Goal: Task Accomplishment & Management: Use online tool/utility

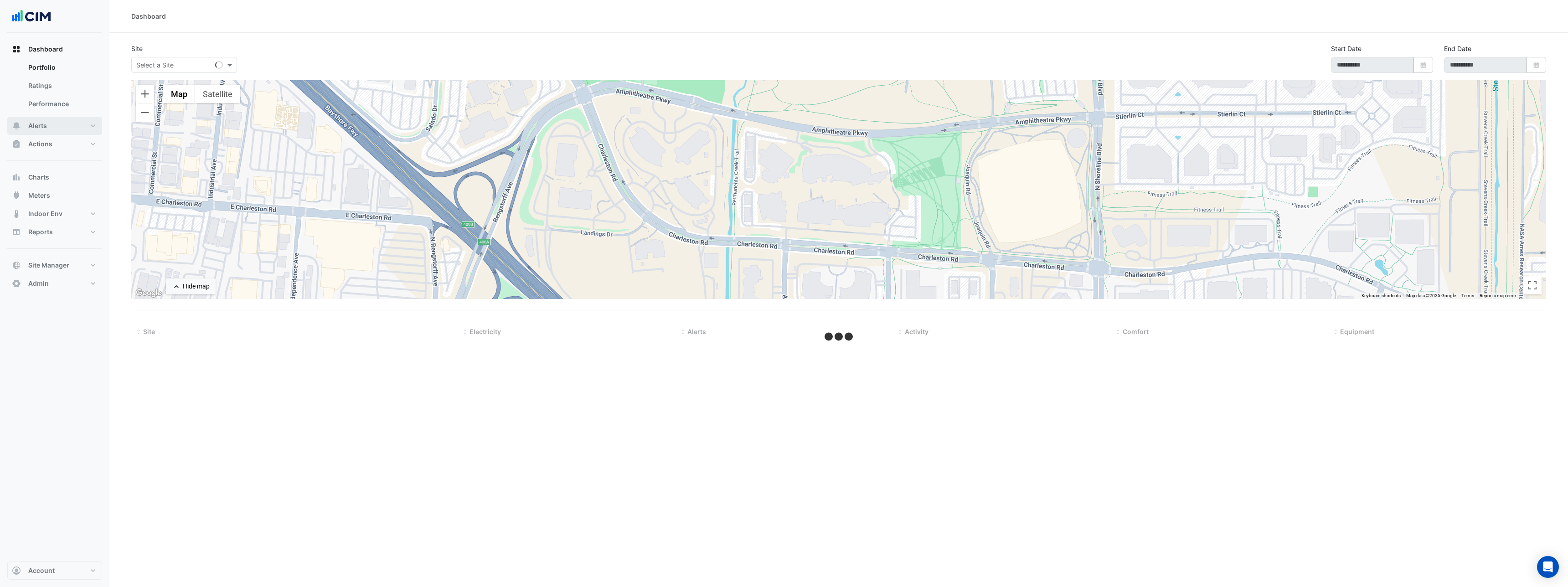
click at [44, 122] on span "Alerts" at bounding box center [37, 125] width 19 height 9
click at [52, 147] on span "Actions" at bounding box center [40, 144] width 24 height 9
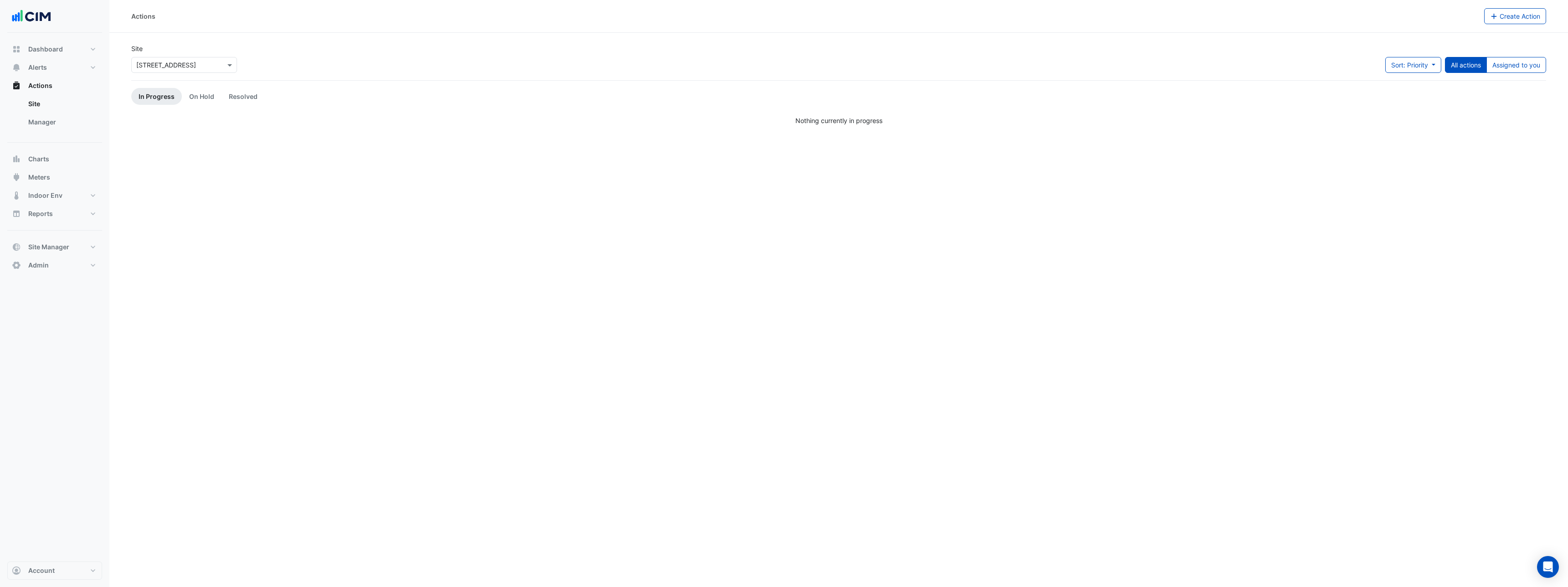
click at [159, 68] on input "text" at bounding box center [175, 66] width 77 height 10
type input "*****"
click at [184, 89] on div "[GEOGRAPHIC_DATA]" at bounding box center [199, 85] width 136 height 13
click at [185, 96] on span "[STREET_ADDRESS]" at bounding box center [176, 97] width 60 height 8
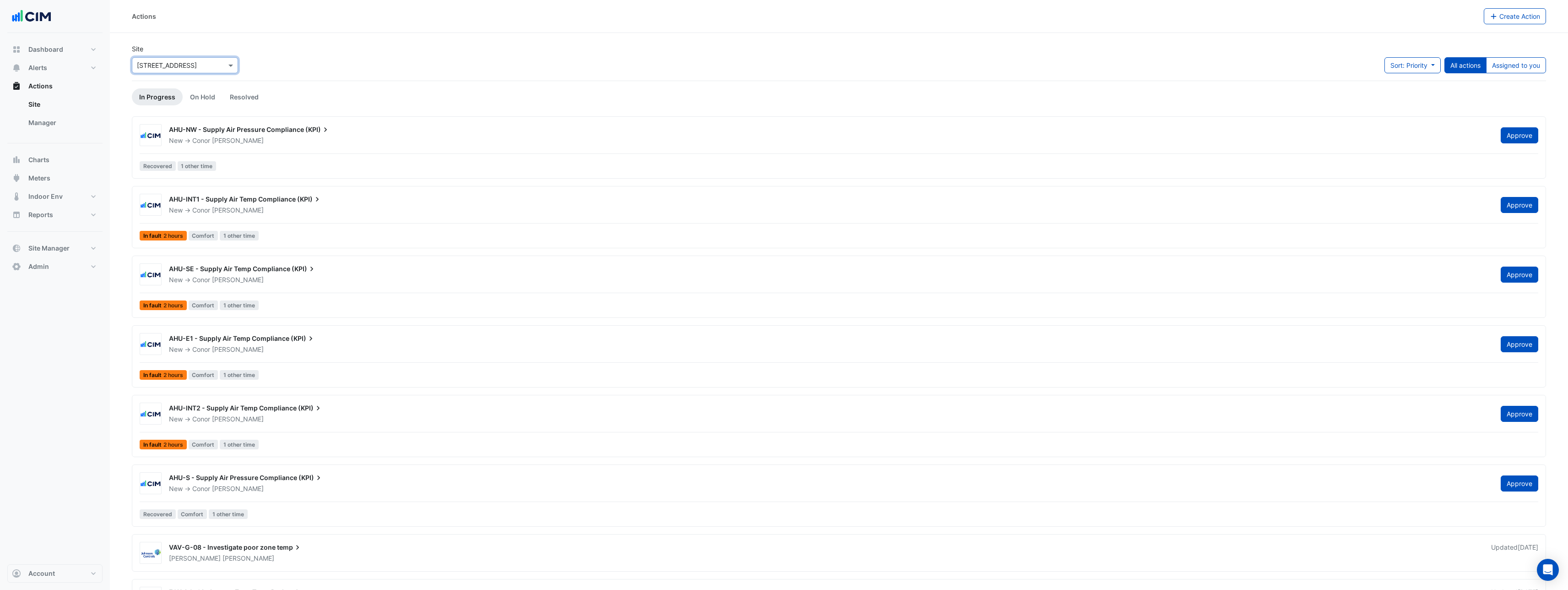
click at [263, 212] on div "New -> [PERSON_NAME]" at bounding box center [829, 210] width 1322 height 9
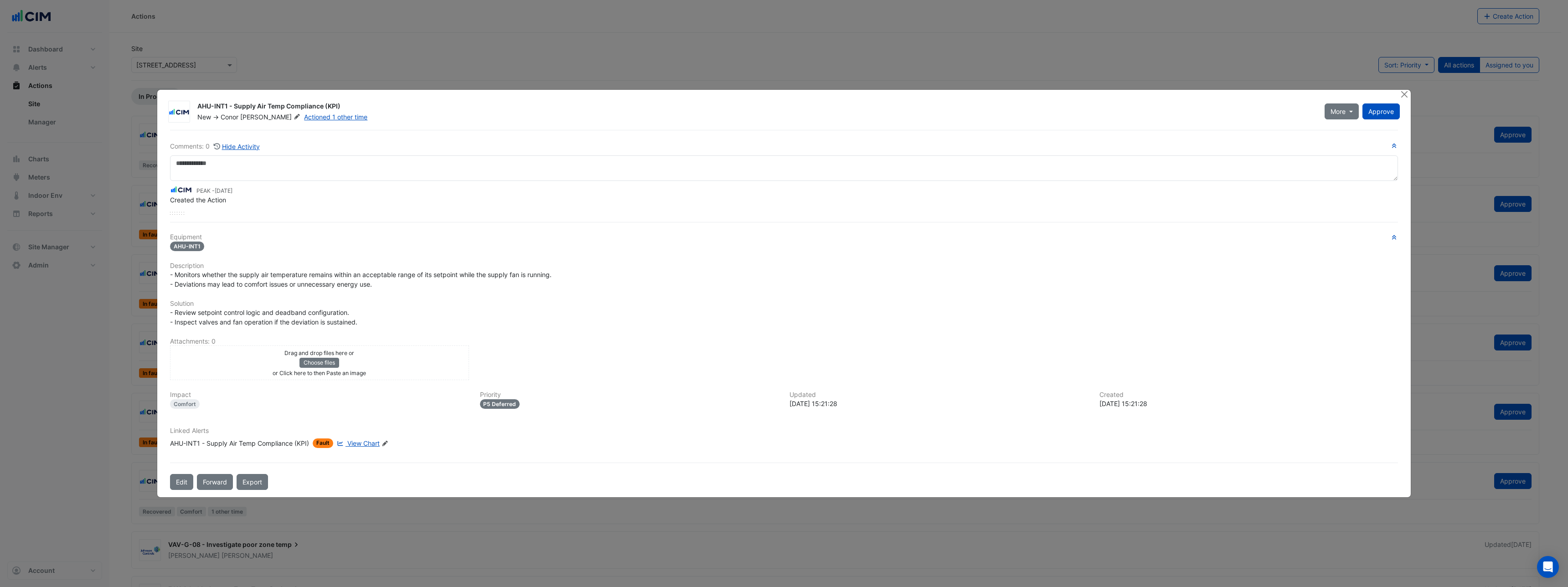
click at [384, 442] on icon "Edit Linked Alerts" at bounding box center [385, 443] width 7 height 5
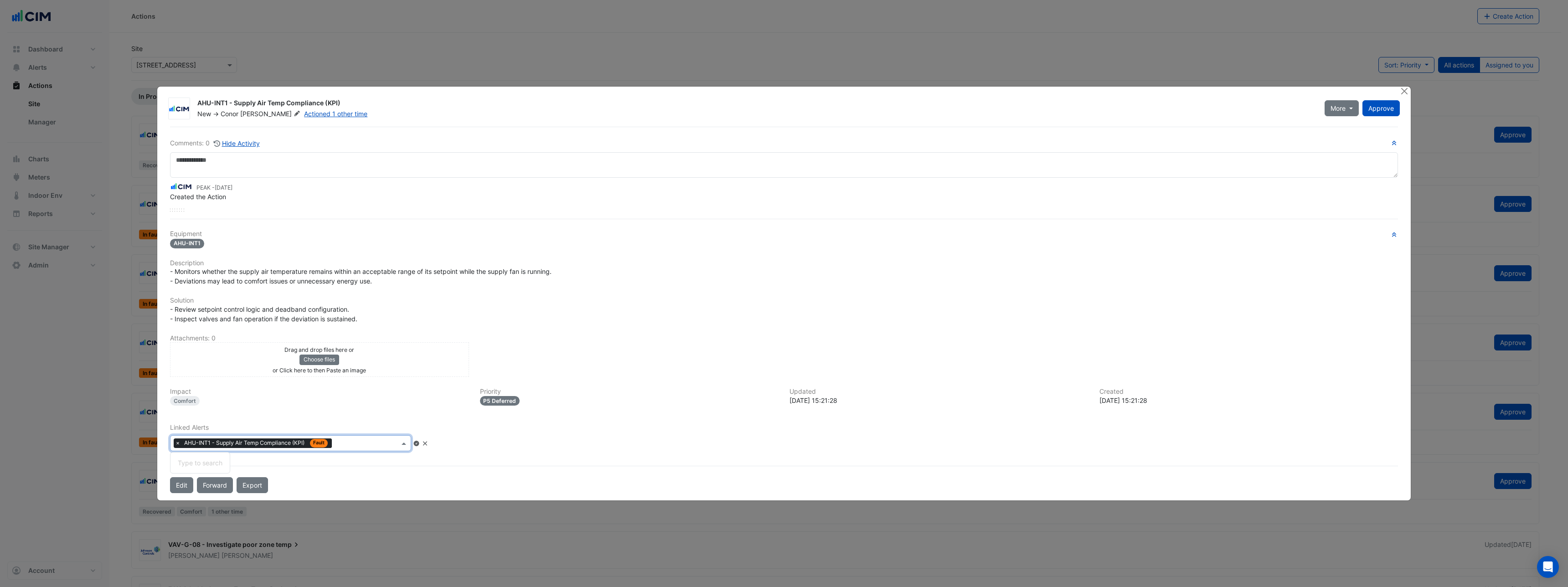
click at [367, 446] on input "text" at bounding box center [367, 444] width 64 height 10
type input "*"
type input "***"
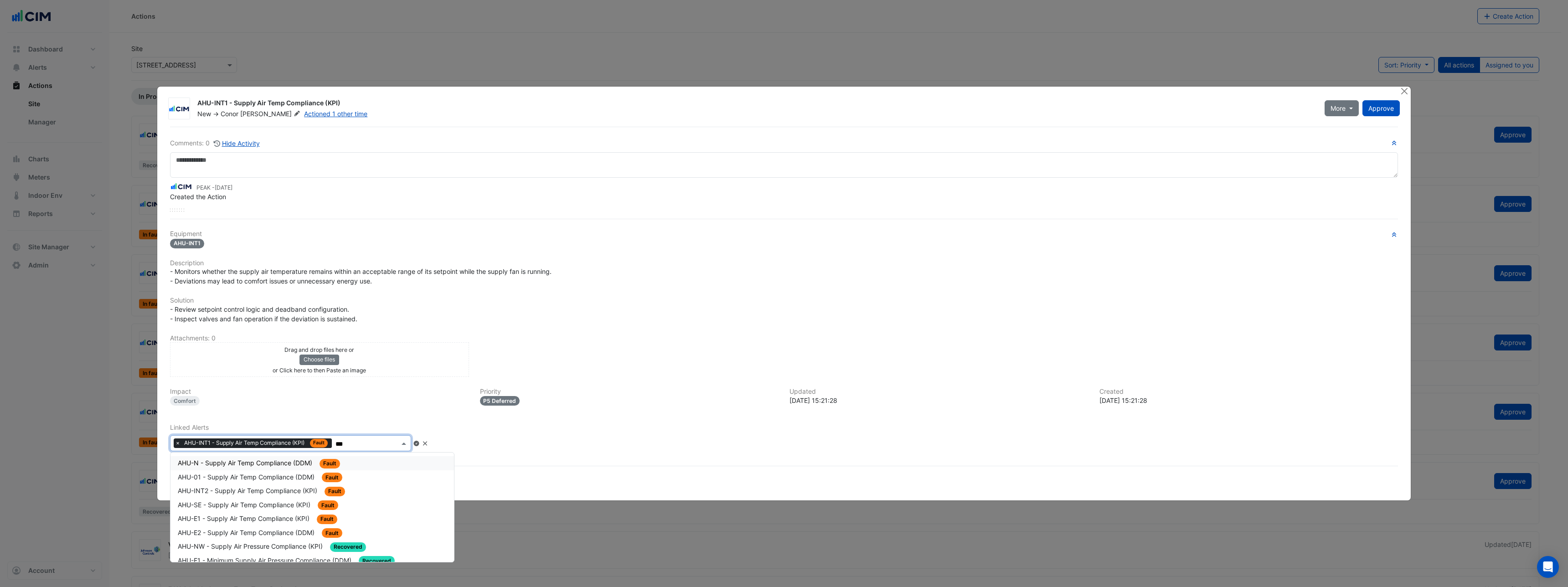
click at [313, 464] on span "AHU-N - Supply Air Temp Compliance (DDM)" at bounding box center [246, 462] width 136 height 8
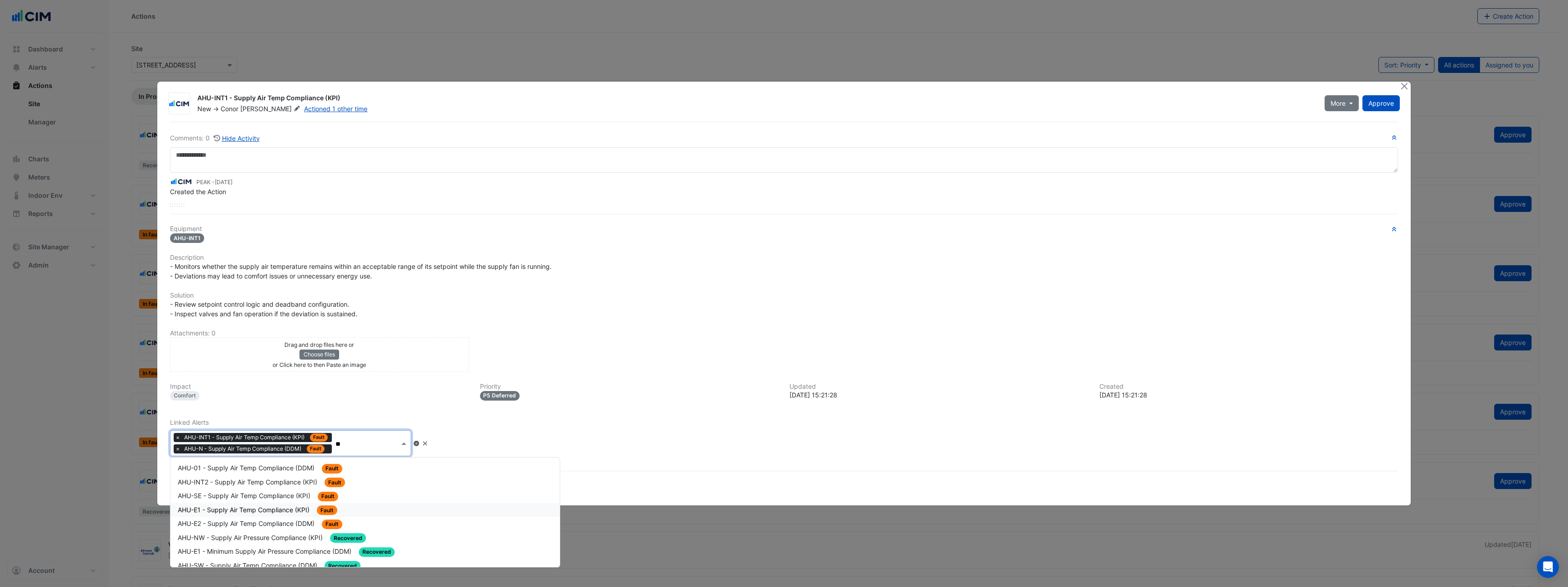
drag, startPoint x: 565, startPoint y: 489, endPoint x: 551, endPoint y: 512, distance: 26.9
click at [547, 528] on div "AHU-01 - Supply Air Temp Compliance (DDM) Fault AHU-INT2 - Supply Air Temp Comp…" at bounding box center [365, 512] width 390 height 109
drag, startPoint x: 565, startPoint y: 462, endPoint x: 569, endPoint y: 551, distance: 89.1
click at [560, 551] on div "AHU-01 - Supply Air Temp Compliance (DDM) Fault AHU-INT2 - Supply Air Temp Comp…" at bounding box center [365, 512] width 390 height 109
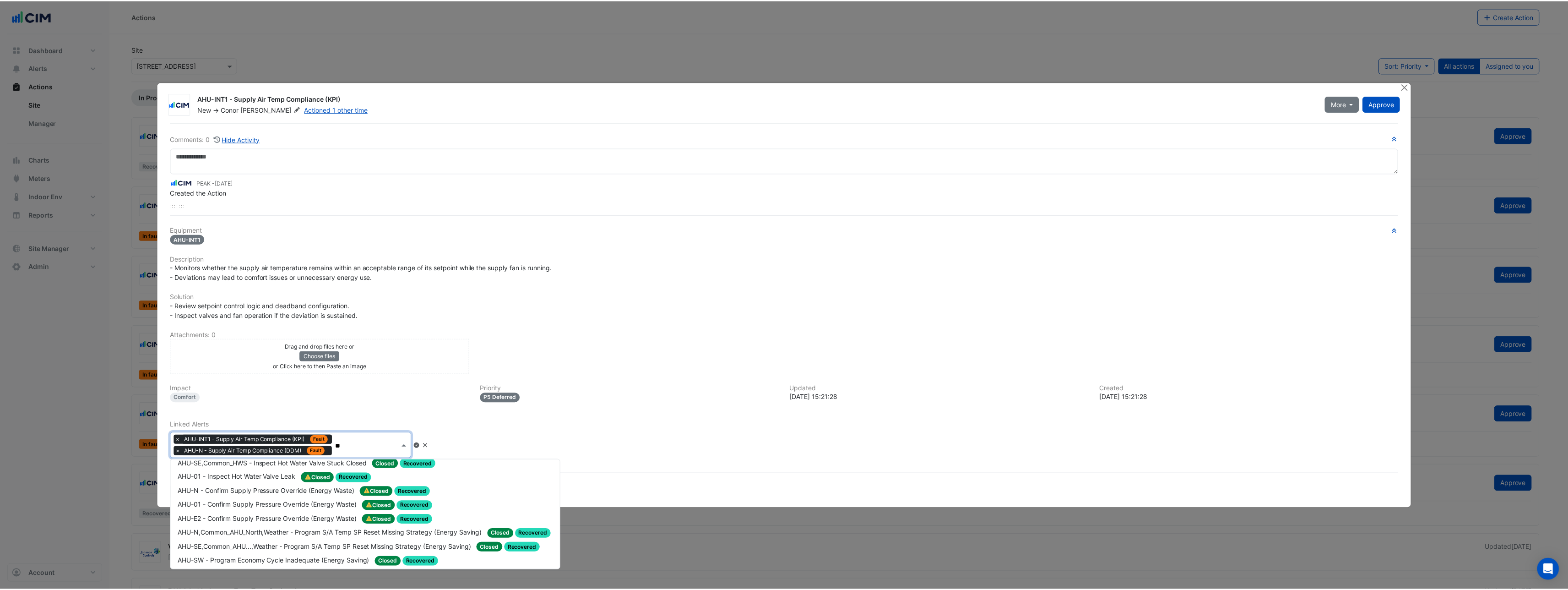
scroll to position [1686, 0]
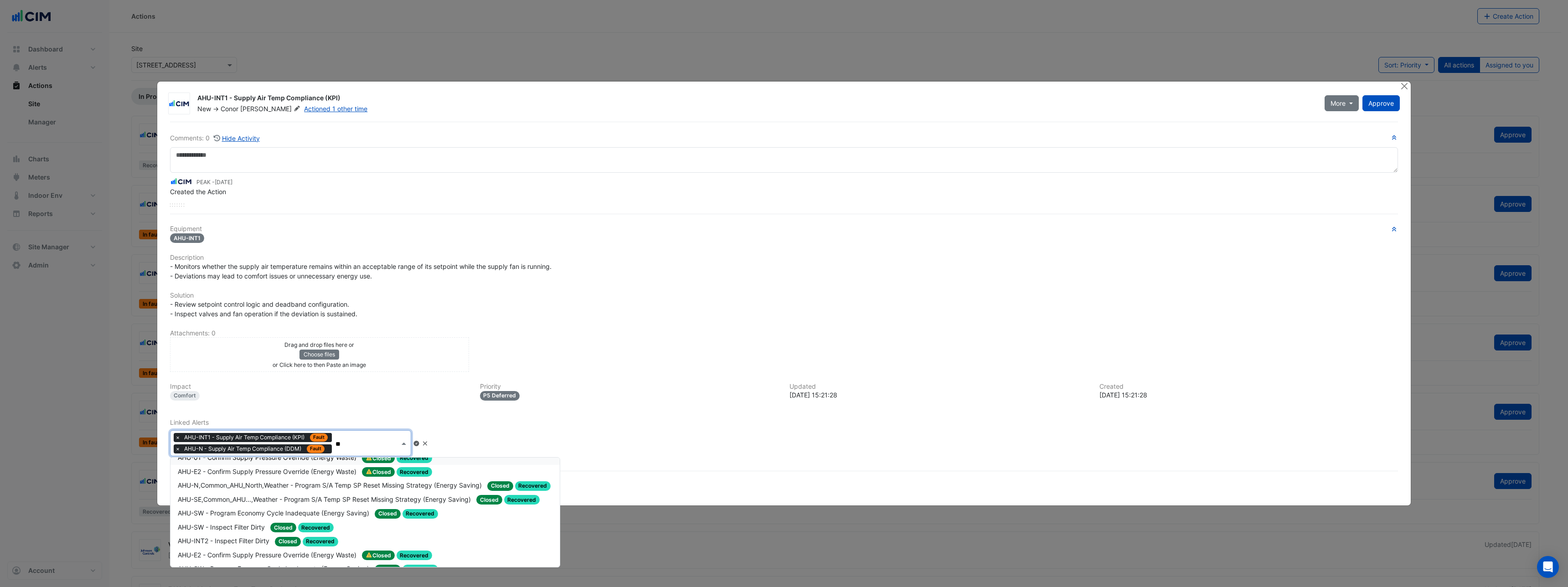
type input "**"
click at [542, 429] on div "Linked Alerts × AHU-INT1 - Supply Air Temp Compliance (KPI) Fault × AHU-N - Sup…" at bounding box center [783, 437] width 1239 height 38
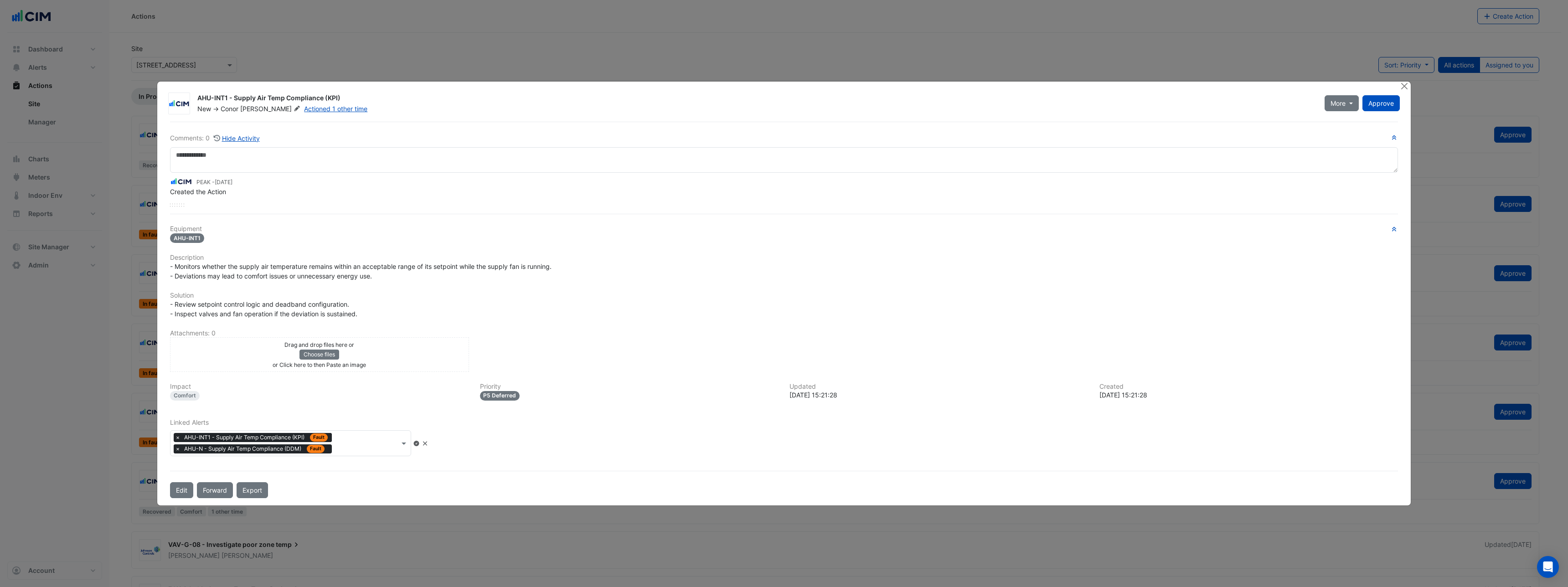
click at [178, 448] on span "×" at bounding box center [177, 448] width 8 height 9
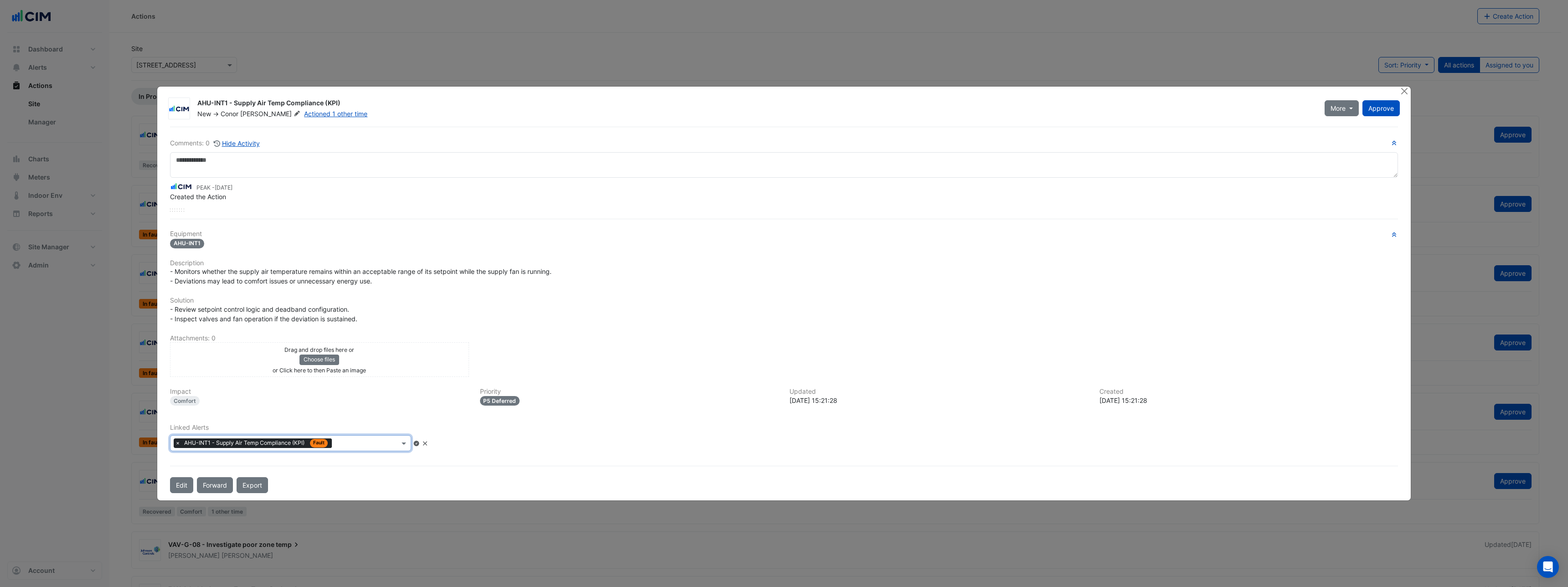
click at [362, 441] on input "text" at bounding box center [367, 444] width 64 height 10
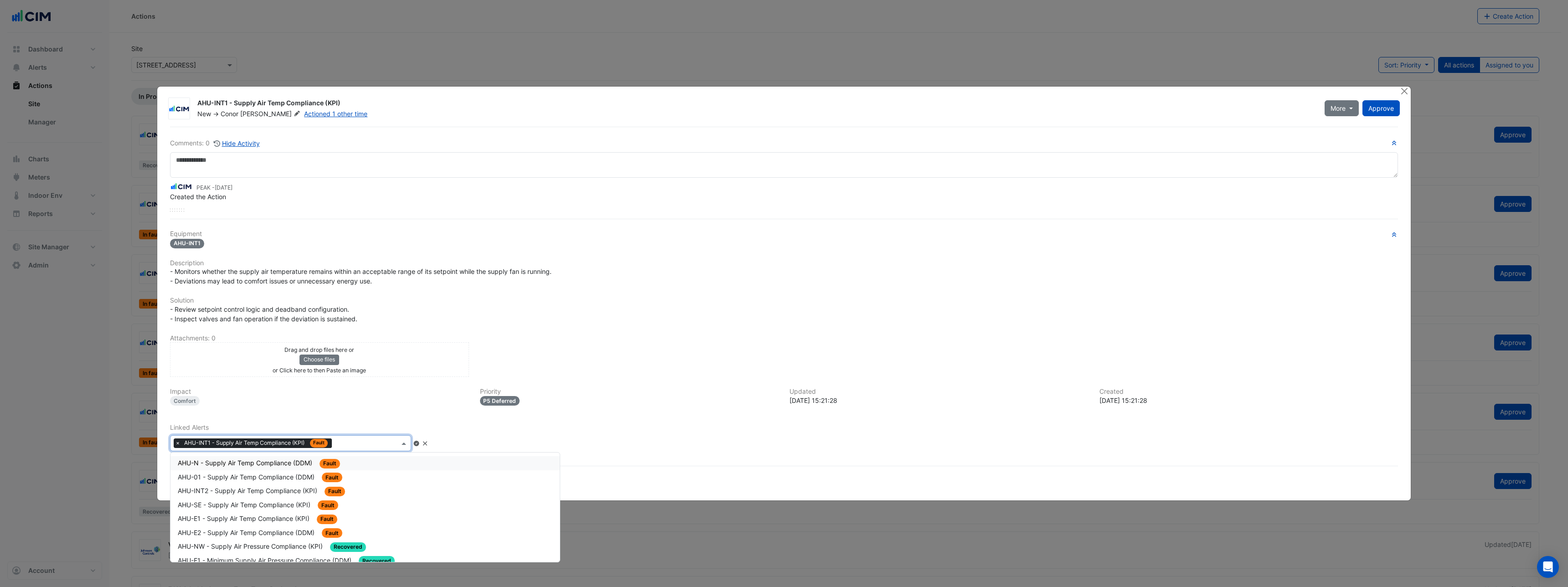
click at [362, 441] on input "text" at bounding box center [367, 444] width 64 height 10
click at [366, 412] on div "Impact [GEOGRAPHIC_DATA] Priority P5 Deferred Updated [DATE] 15:21:28 Created […" at bounding box center [783, 400] width 1239 height 25
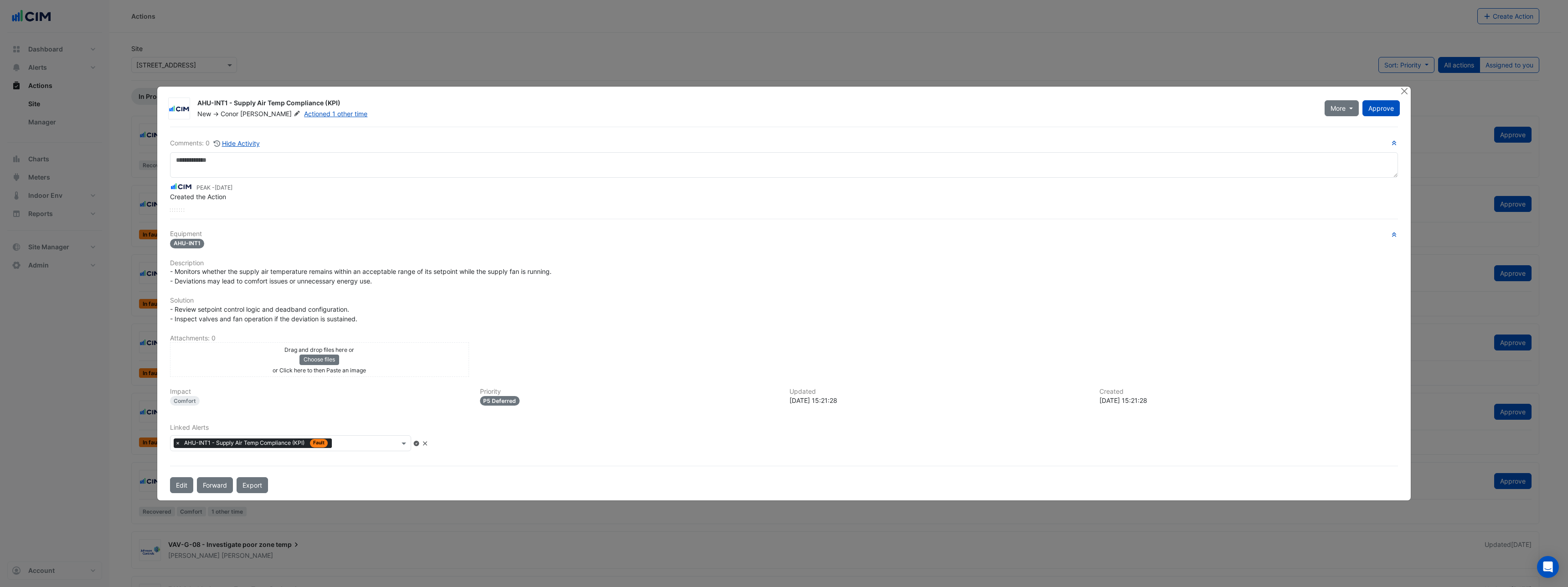
click at [425, 443] on div "× AHU-INT1 - Supply Air Temp Compliance (KPI) Fault" at bounding box center [299, 443] width 259 height 16
click at [419, 444] on icon at bounding box center [416, 443] width 5 height 5
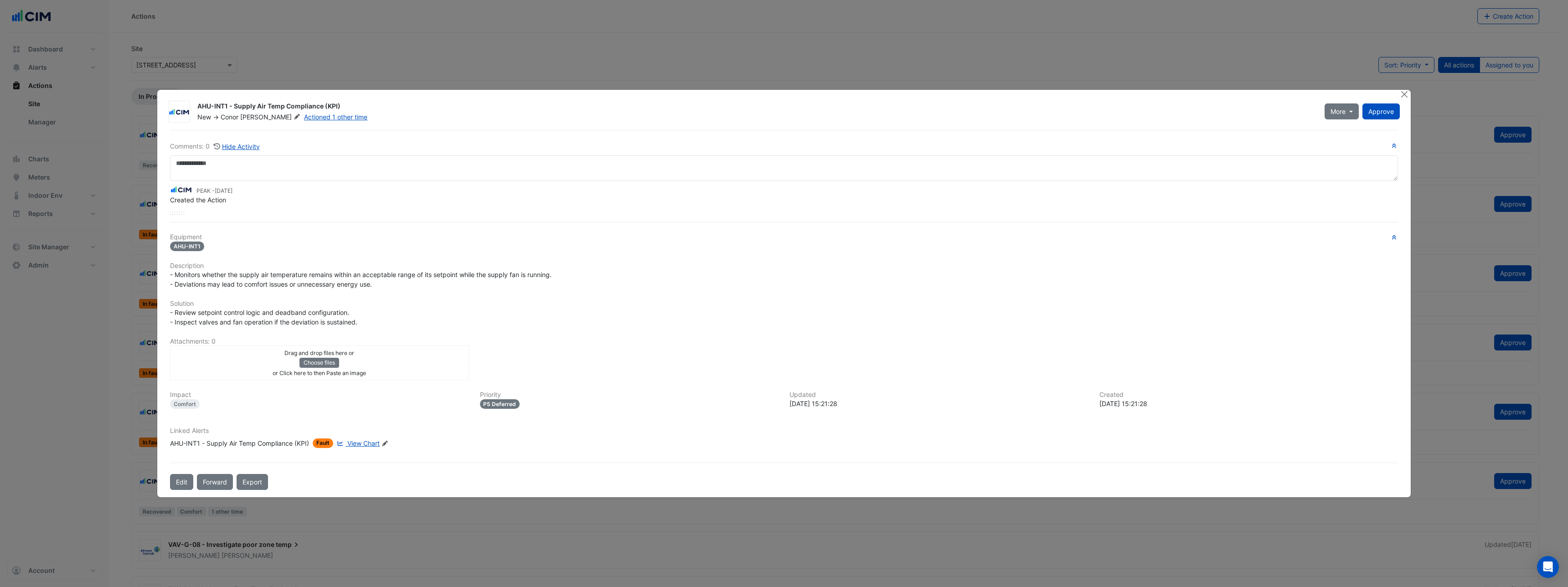
click at [385, 443] on icon "Edit Linked Alerts" at bounding box center [385, 443] width 7 height 5
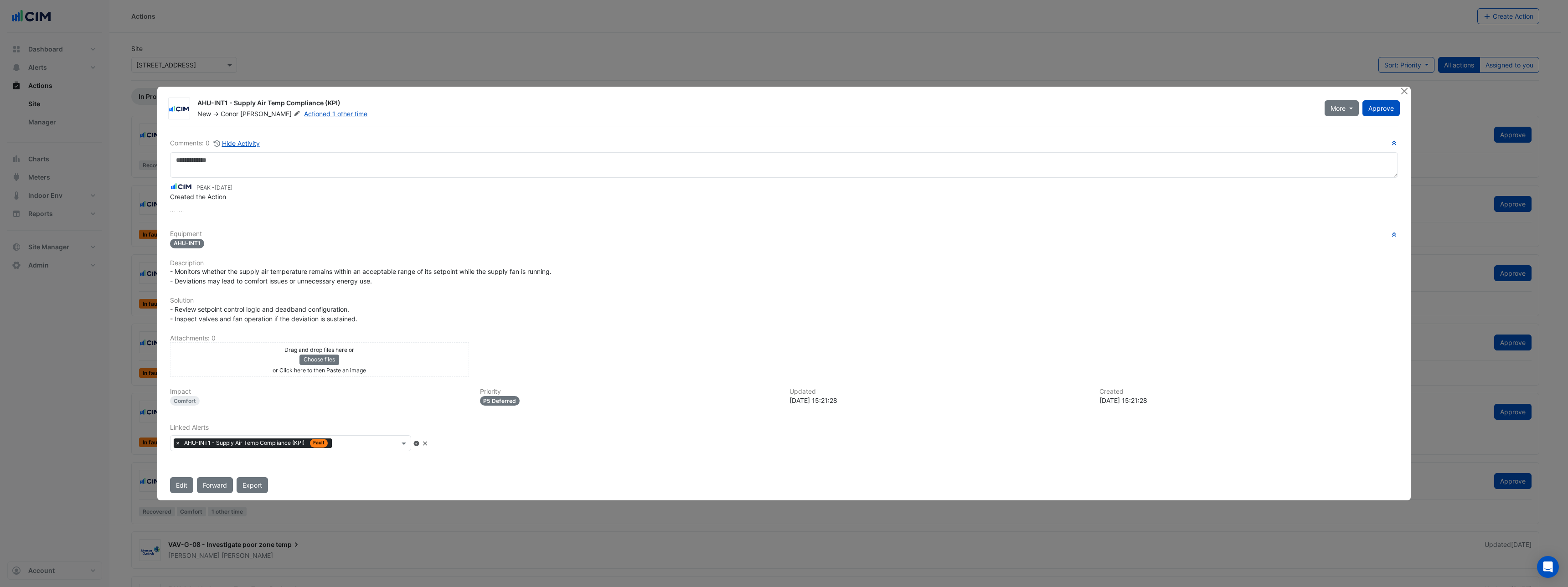
click at [384, 442] on input "text" at bounding box center [367, 444] width 64 height 10
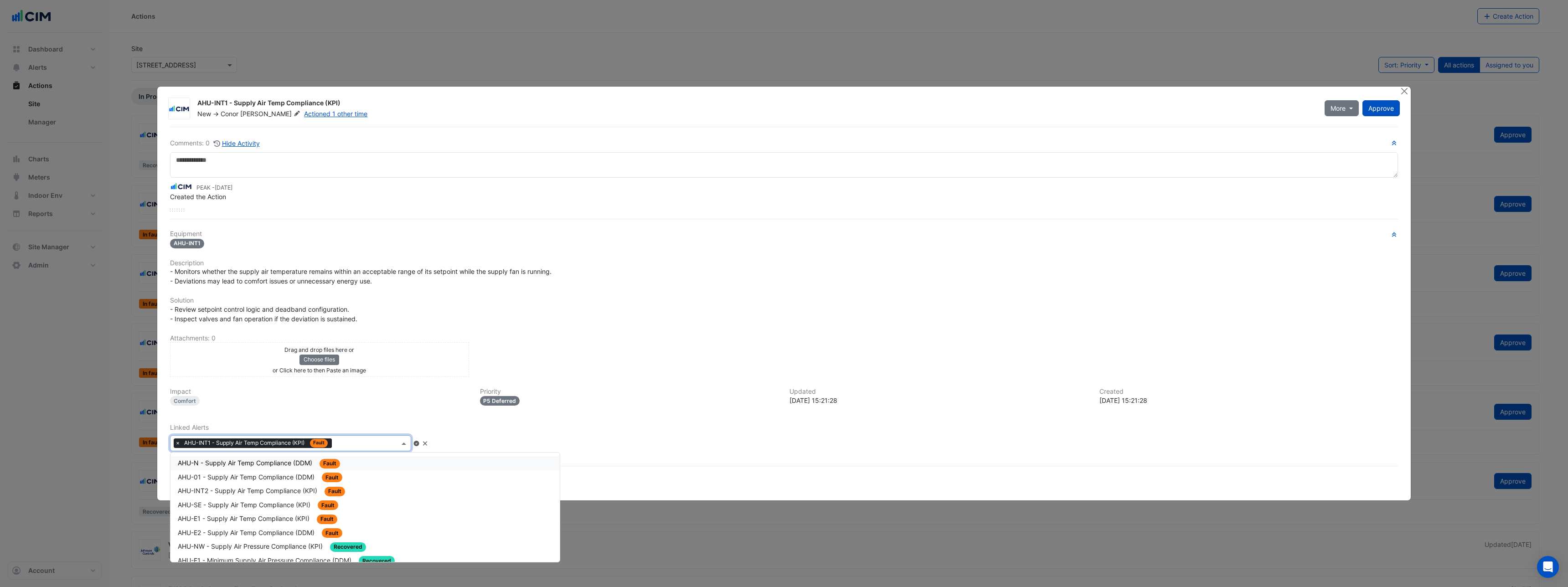
click at [393, 418] on div "Equipment AHU-INT1 Description - Monitors whether the supply air temperature re…" at bounding box center [783, 344] width 1228 height 228
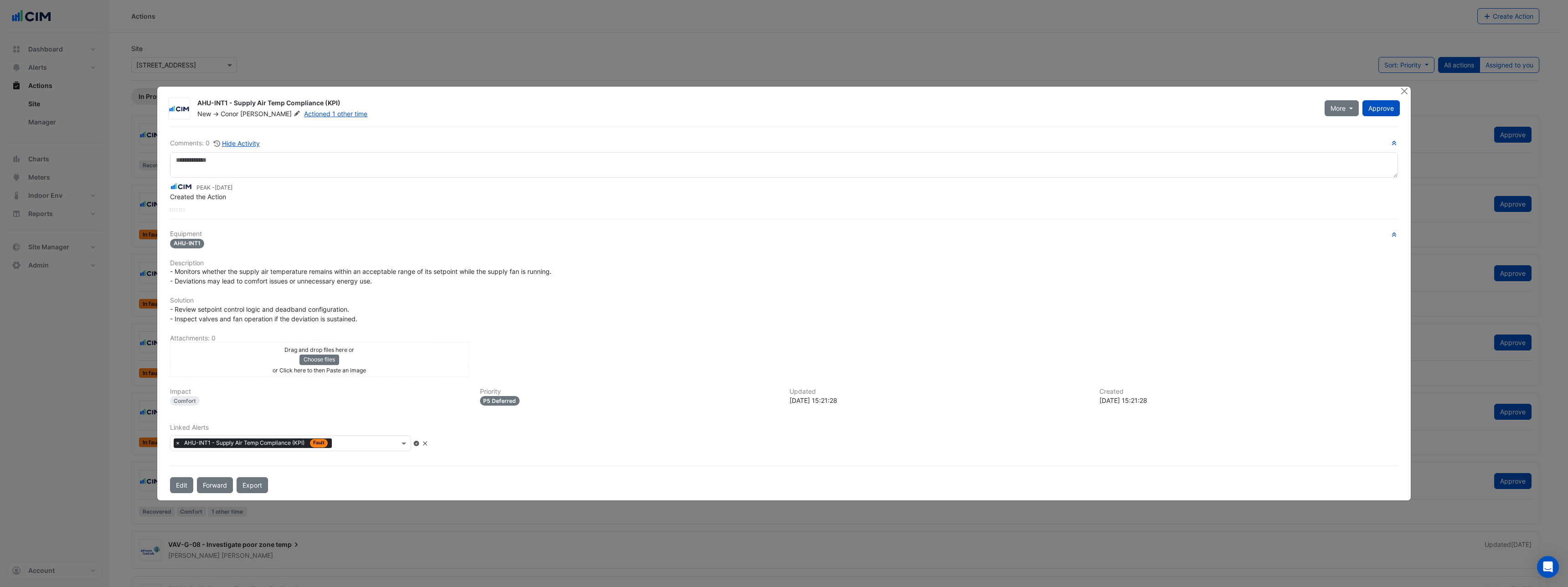
click at [429, 445] on icon at bounding box center [425, 443] width 7 height 5
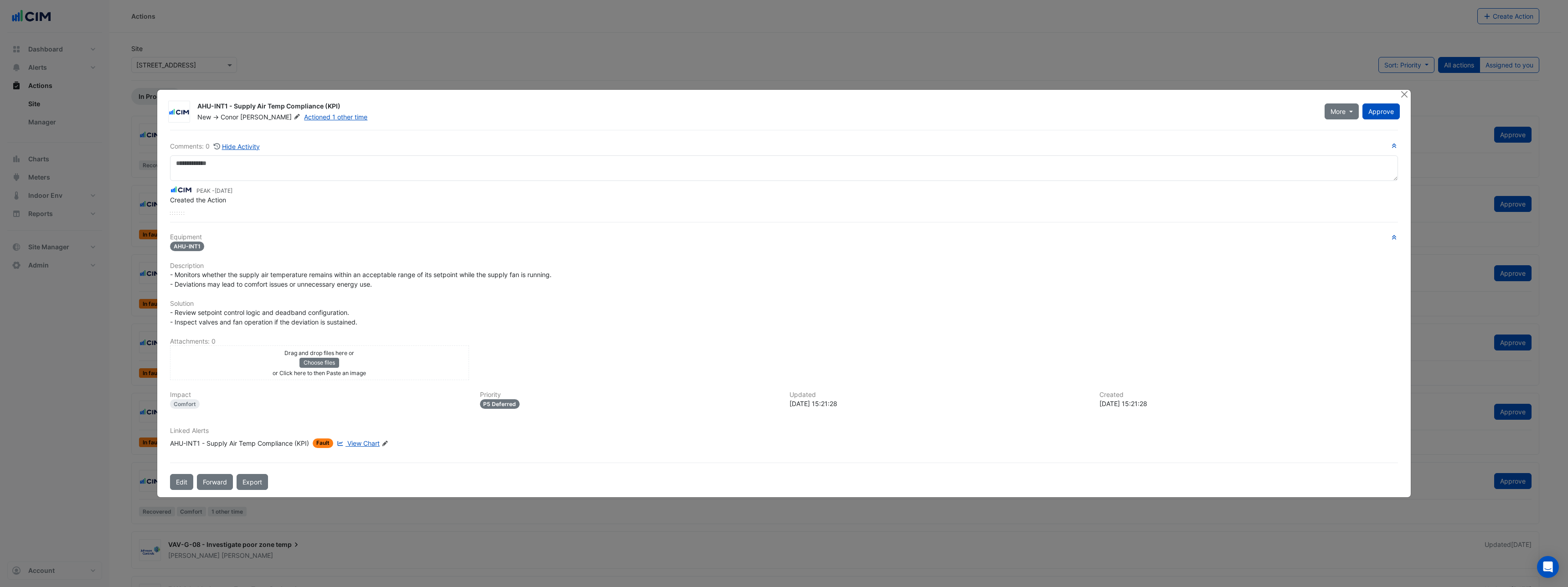
click at [386, 443] on icon at bounding box center [385, 443] width 5 height 5
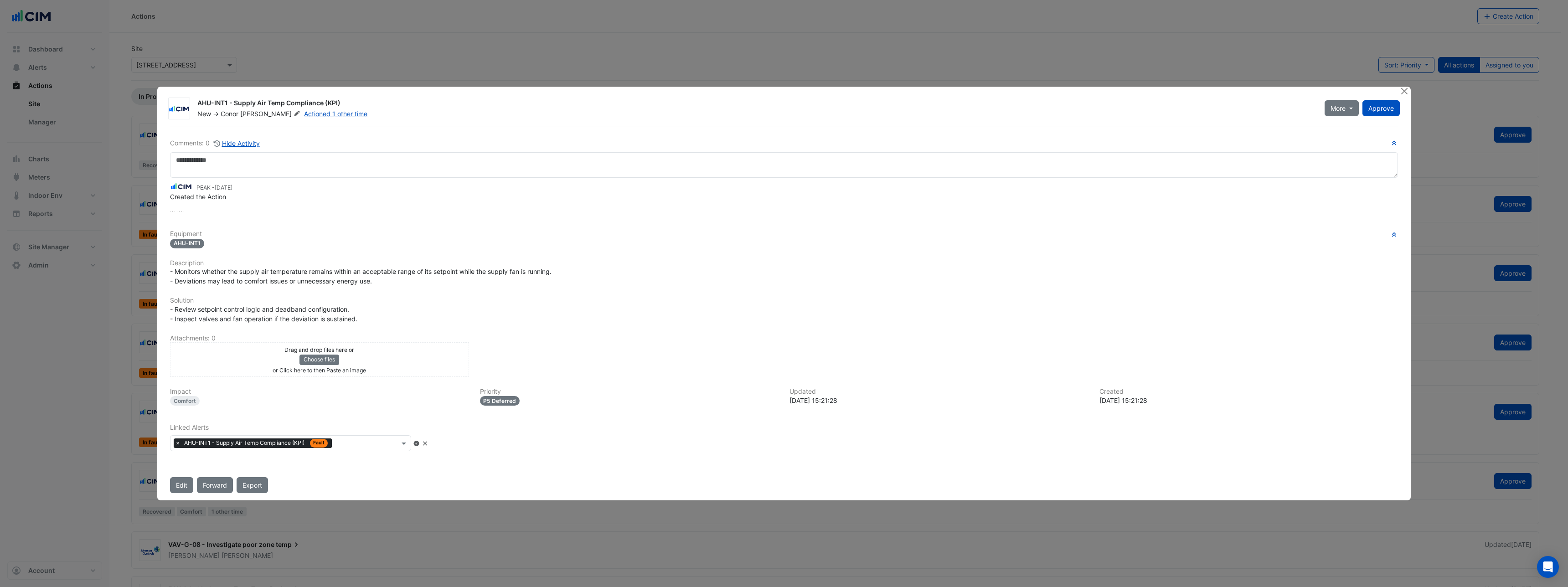
click at [362, 442] on input "text" at bounding box center [367, 444] width 64 height 10
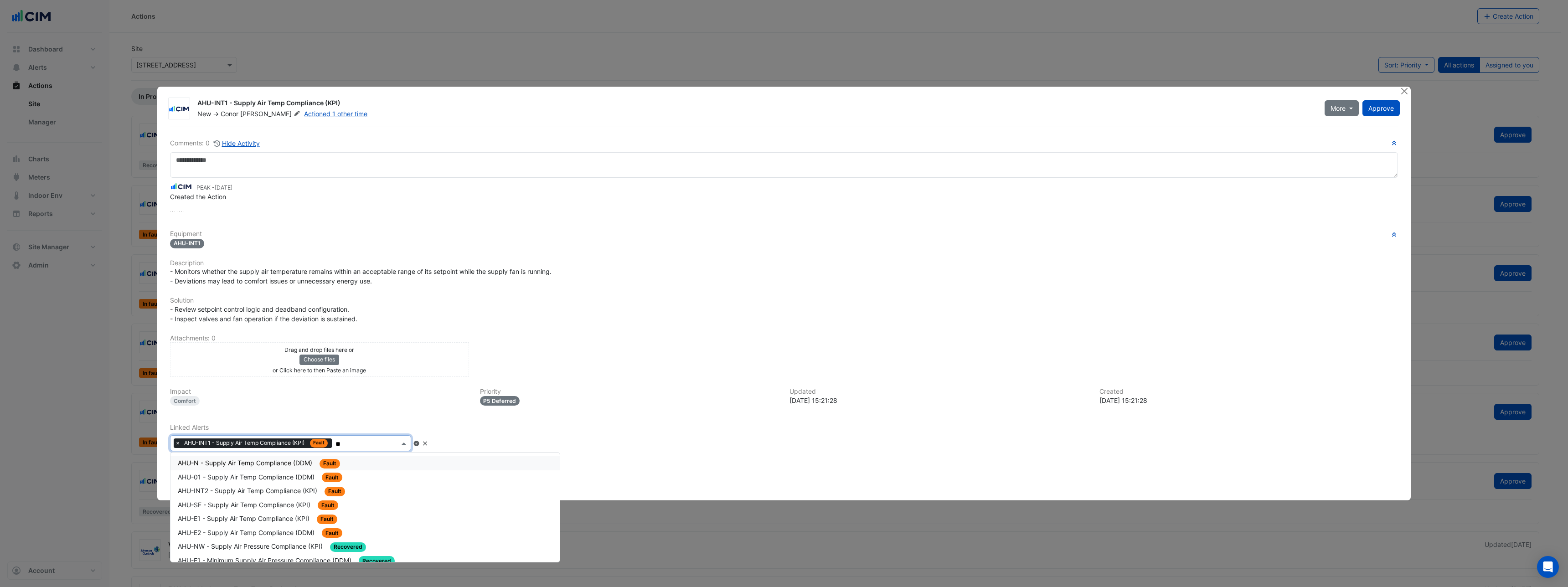
type input "***"
click at [231, 462] on span "AHU-N - Supply Air Temp Compliance (DDM)" at bounding box center [246, 462] width 136 height 8
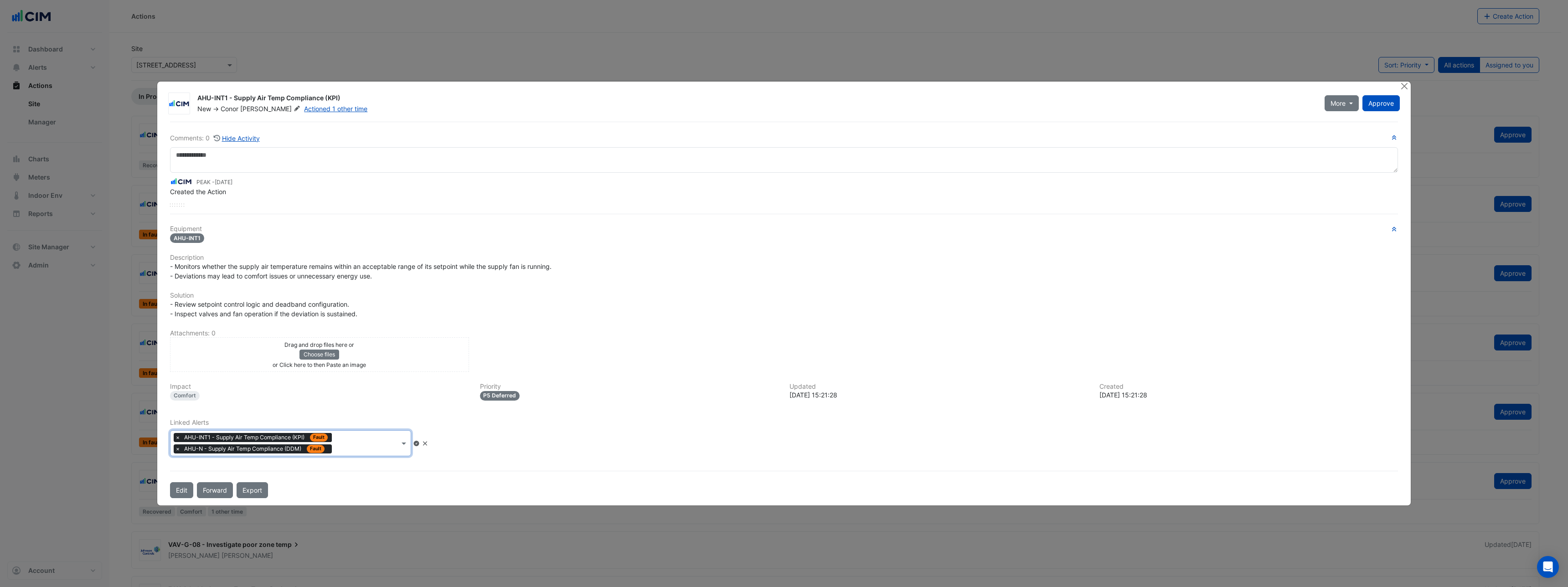
click at [348, 446] on input "text" at bounding box center [367, 444] width 64 height 10
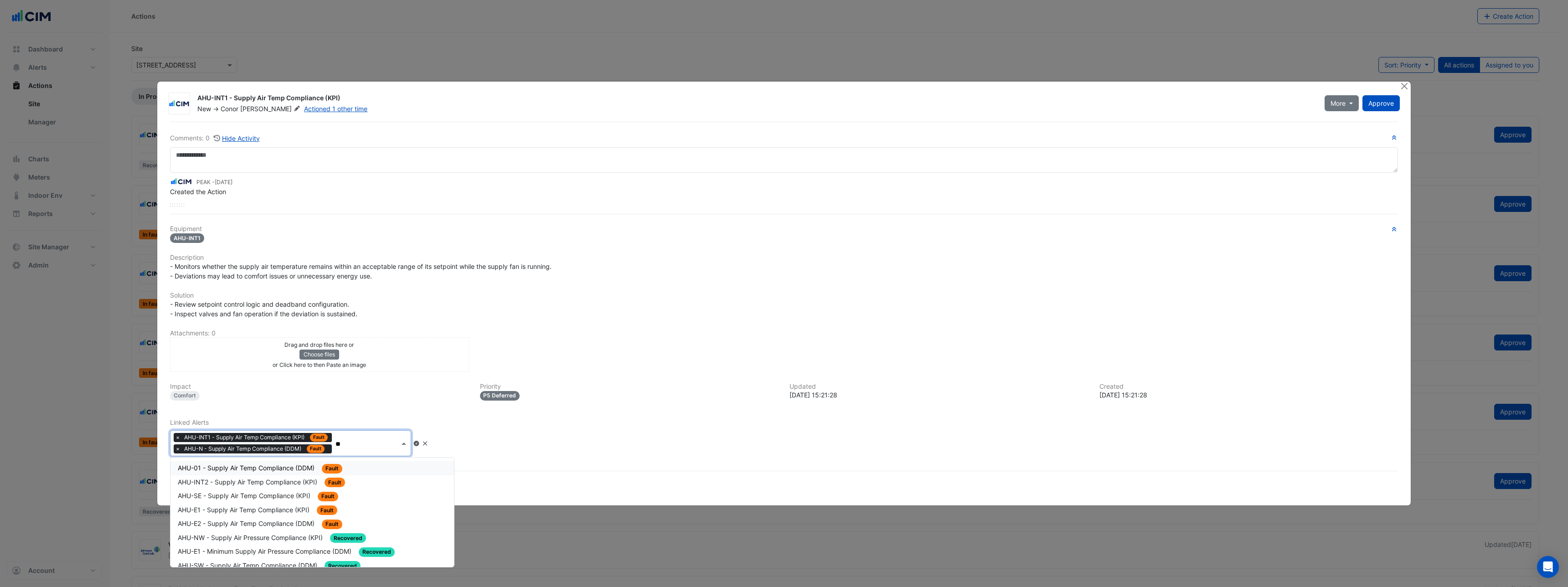
type input "***"
click at [211, 485] on span "AHU-INT2 - Supply Air Temp Compliance (KPI)" at bounding box center [248, 482] width 141 height 8
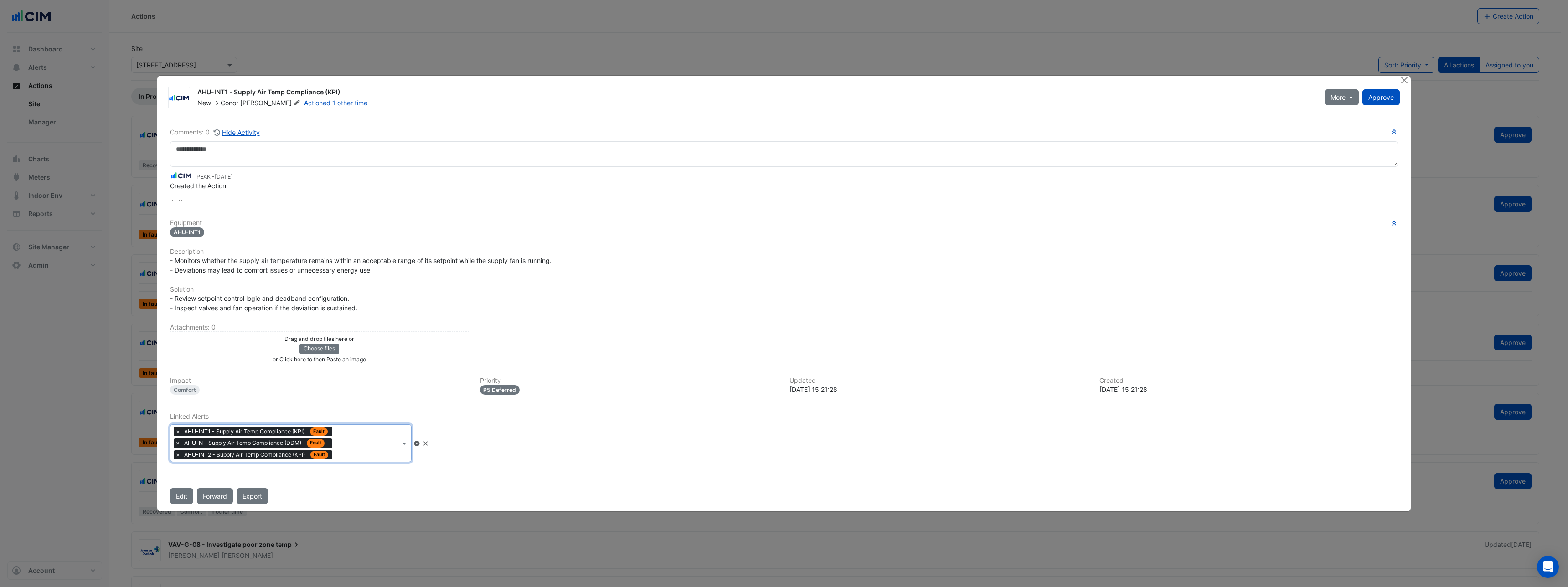
click at [420, 443] on icon at bounding box center [416, 443] width 7 height 5
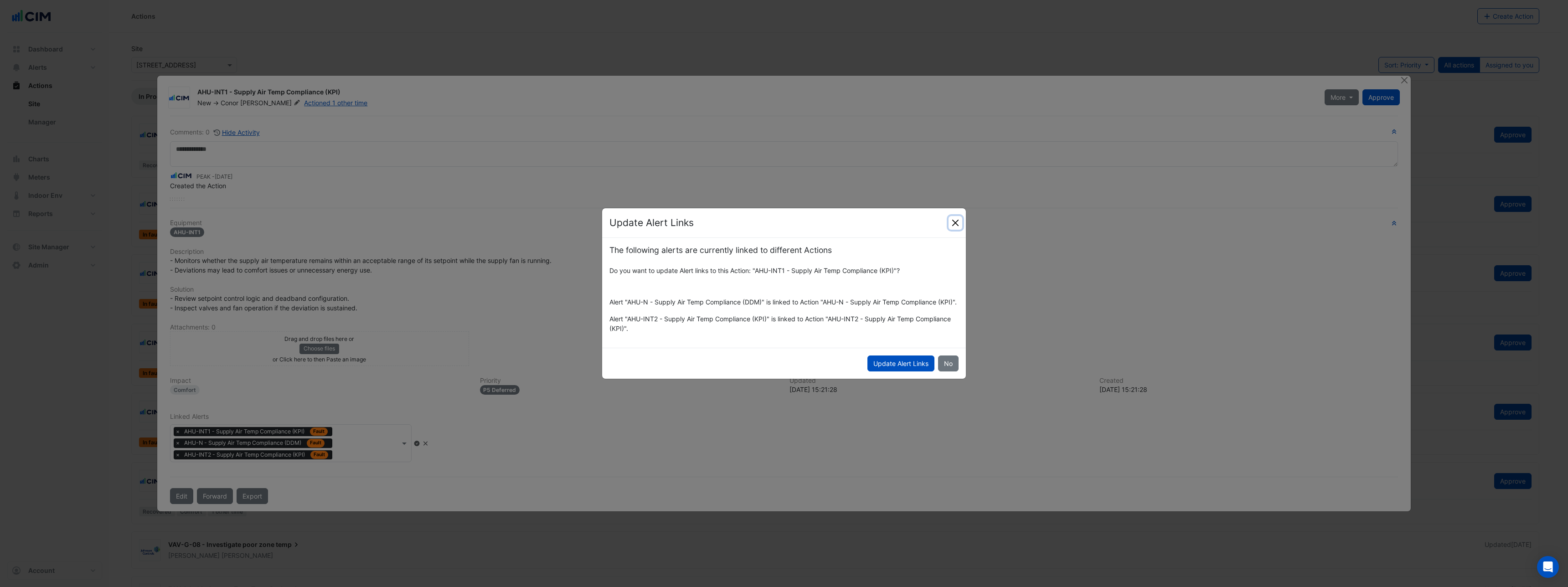
click at [956, 221] on button "Close" at bounding box center [955, 223] width 13 height 13
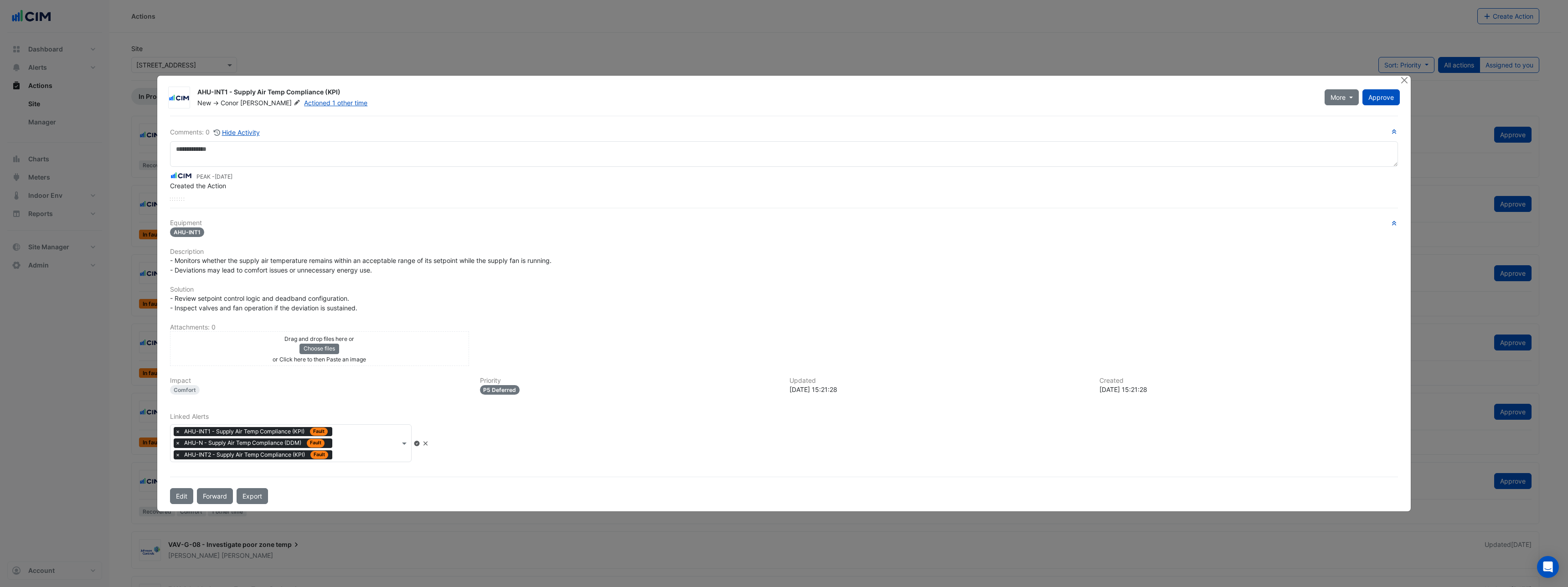
click at [427, 443] on icon at bounding box center [425, 443] width 4 height 4
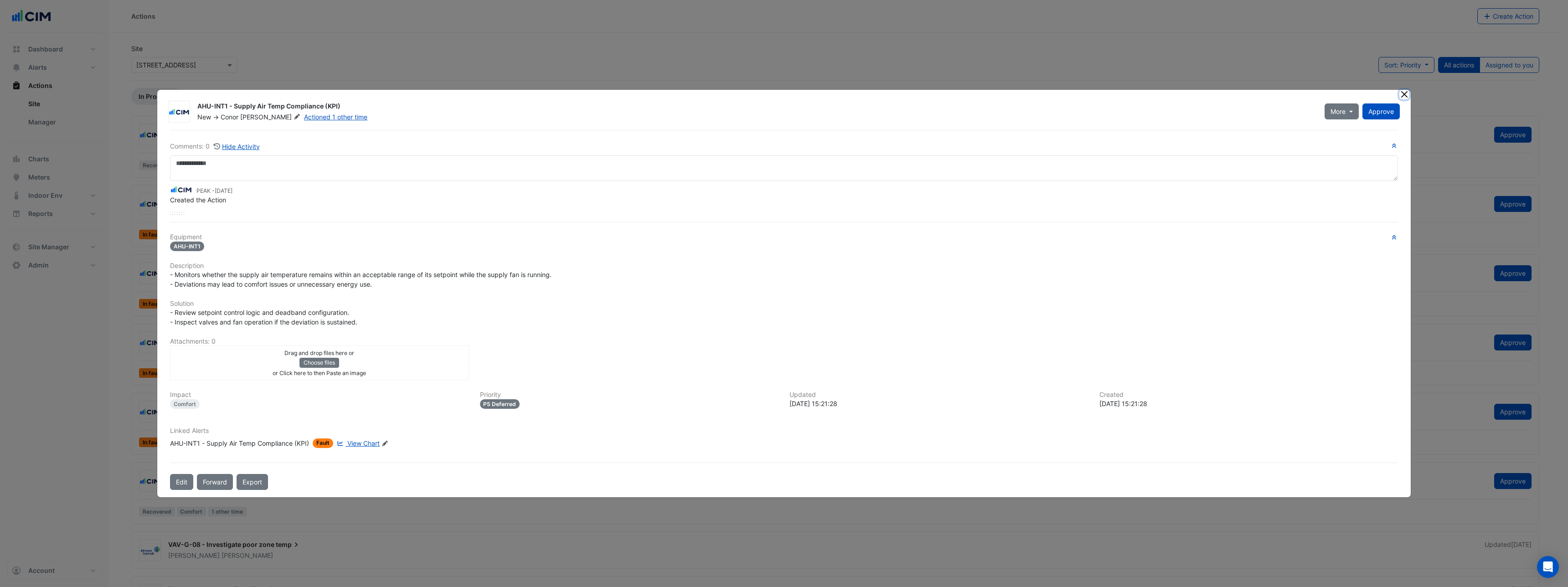
click at [1406, 94] on button "Close" at bounding box center [1404, 95] width 10 height 10
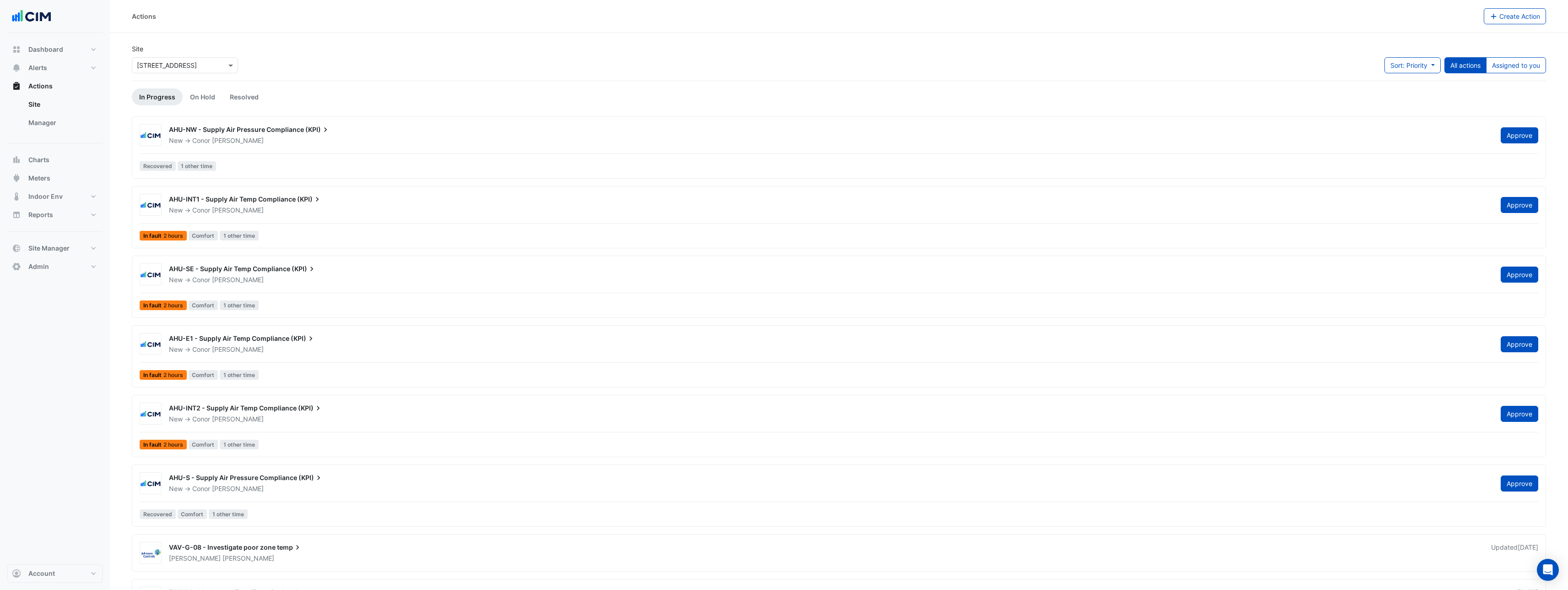
click at [285, 197] on span "AHU-INT1 - Supply Air Temp Compliance" at bounding box center [232, 199] width 127 height 8
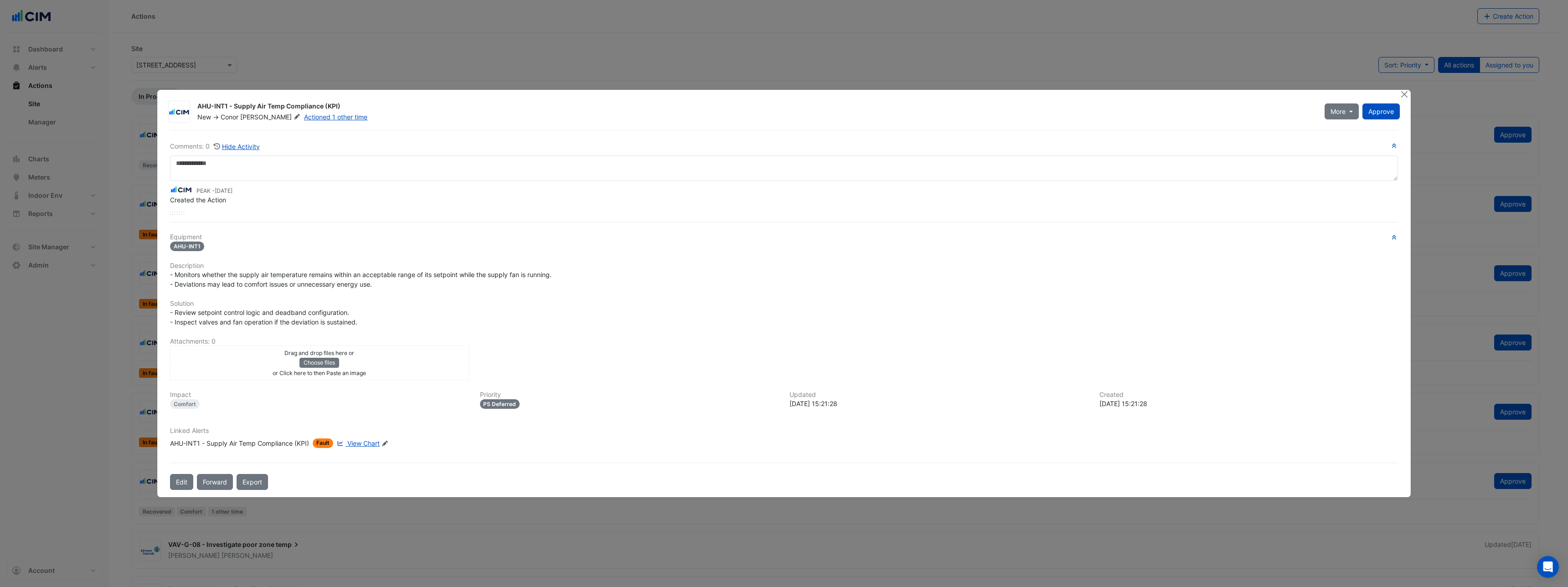
click at [386, 442] on icon "Edit Linked Alerts" at bounding box center [385, 443] width 7 height 5
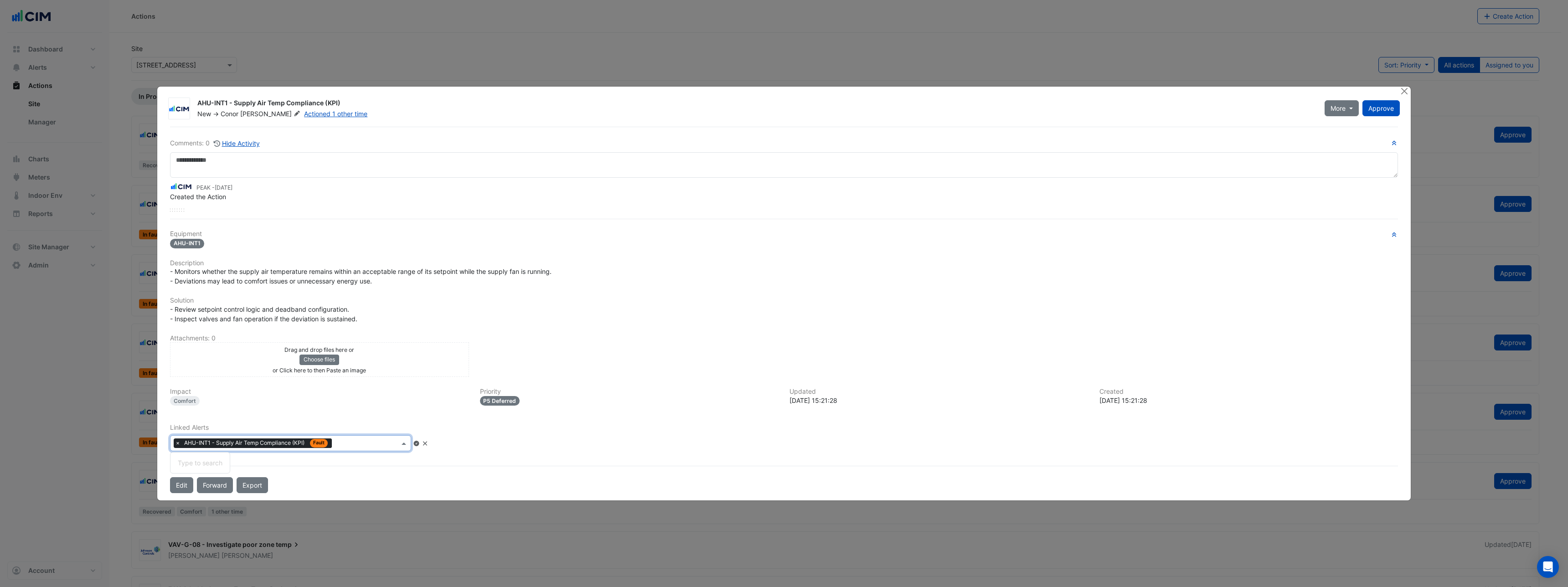
click at [377, 443] on input "text" at bounding box center [367, 444] width 64 height 10
type input "***"
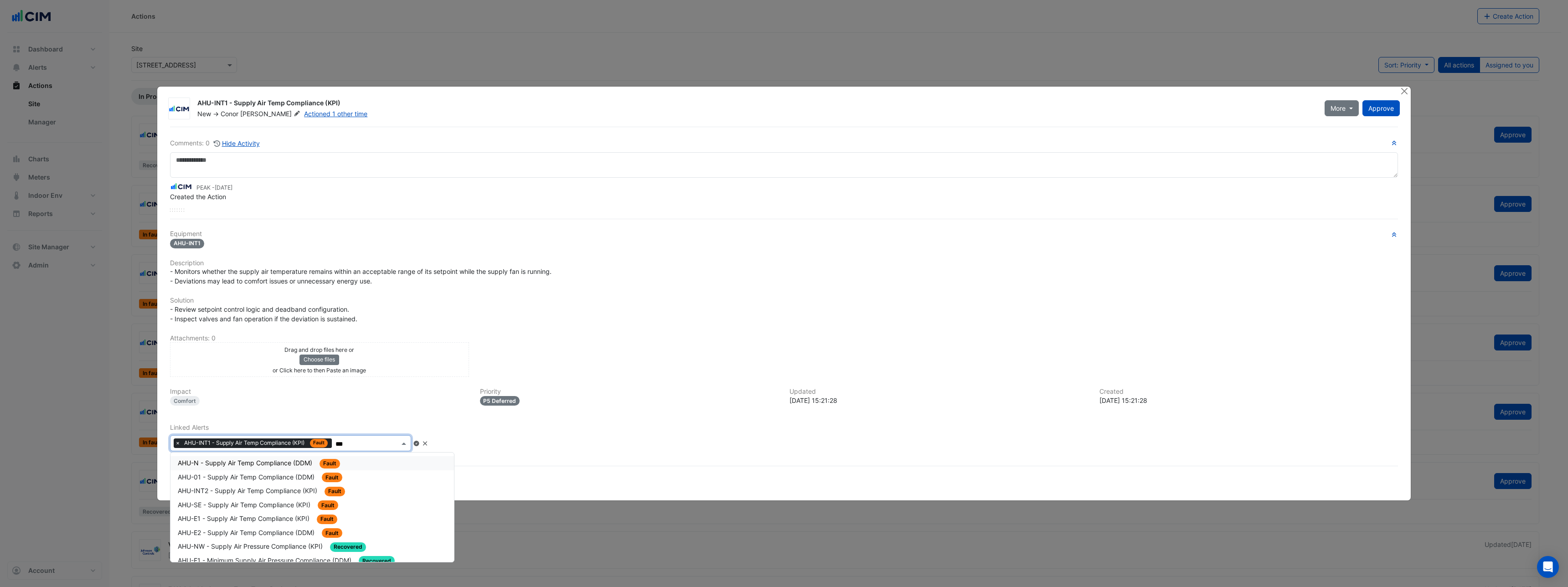
click at [275, 462] on span "AHU-N - Supply Air Temp Compliance (DDM)" at bounding box center [246, 462] width 136 height 8
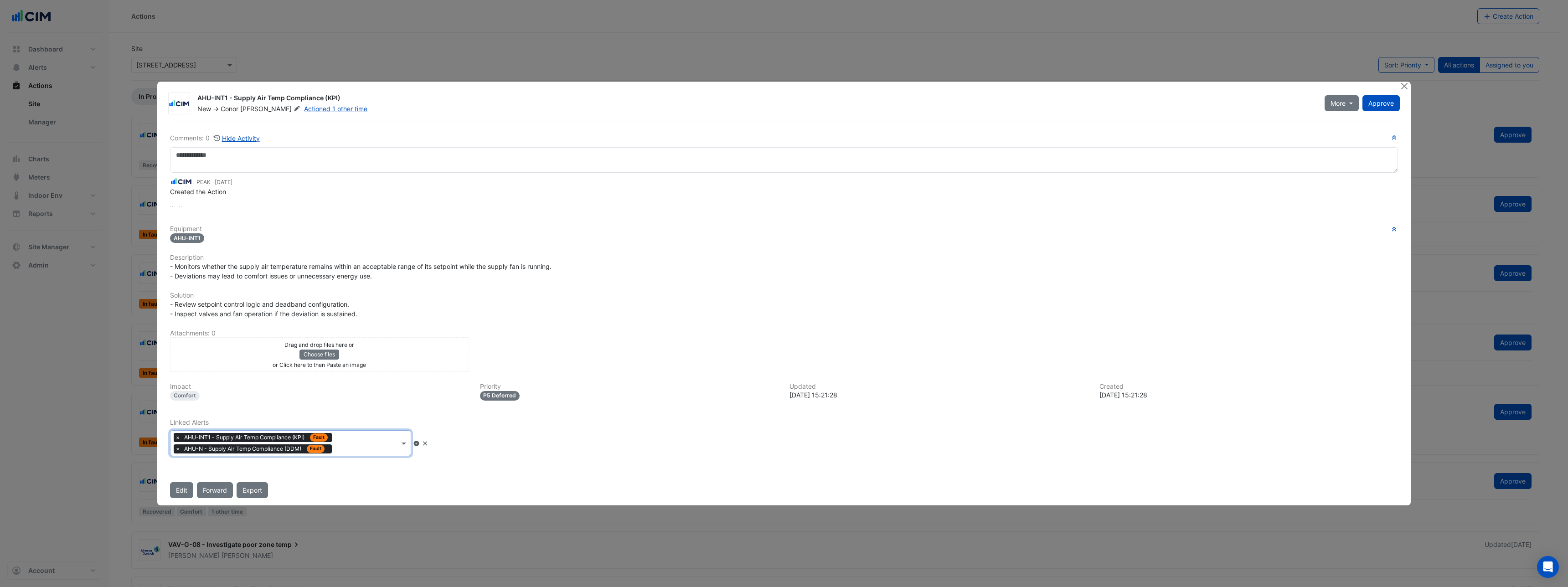
click at [359, 449] on div at bounding box center [366, 443] width 65 height 12
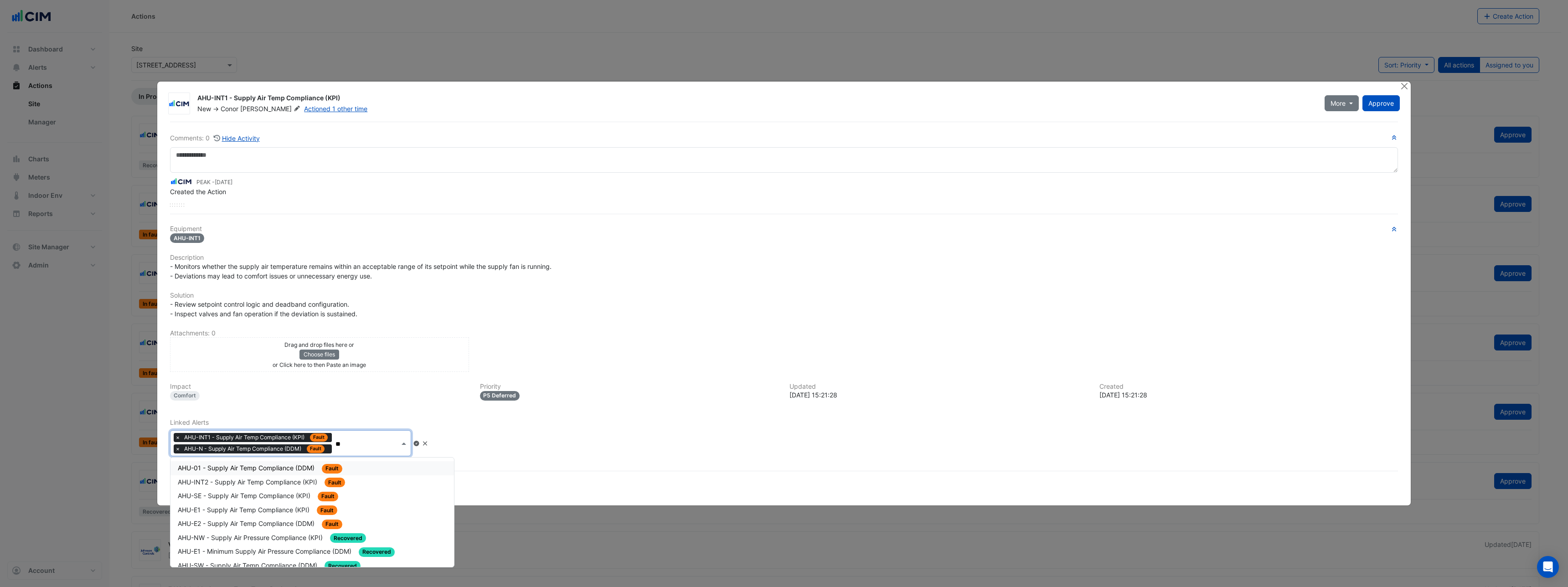
type input "***"
click at [253, 482] on span "AHU-INT2 - Supply Air Temp Compliance (KPI)" at bounding box center [248, 482] width 141 height 8
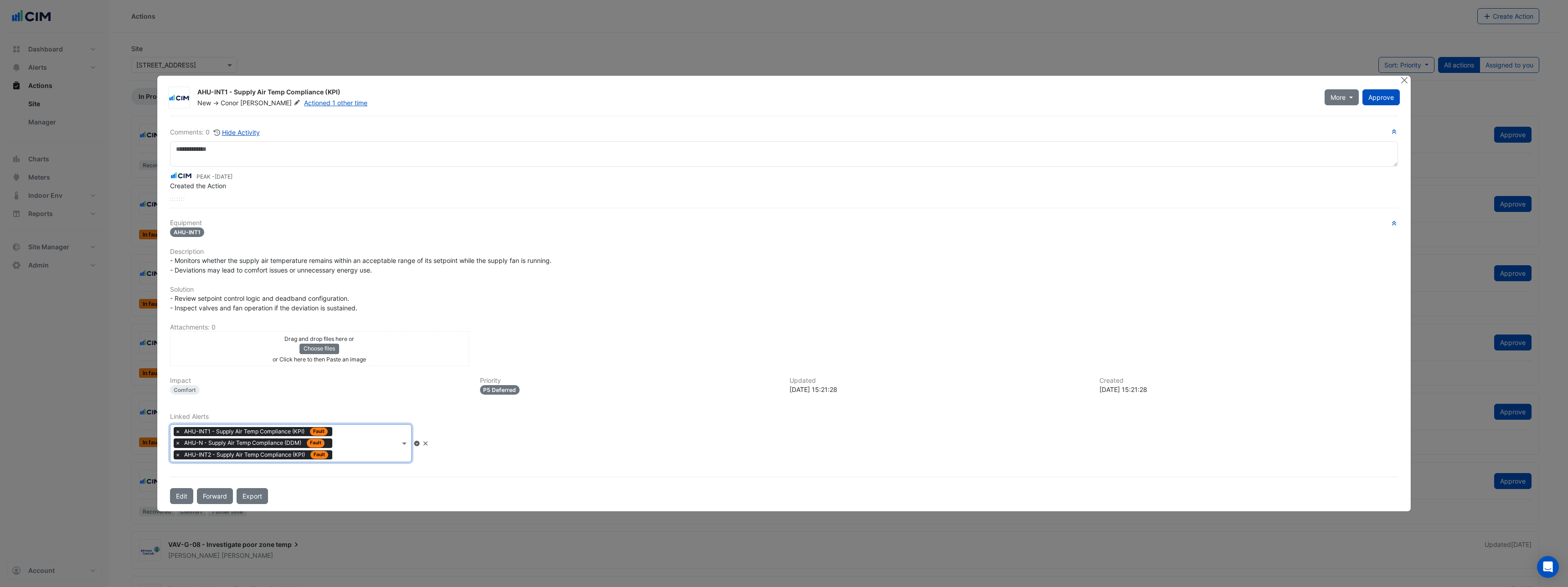
click at [349, 454] on div "× AHU-INT1 - Supply Air Temp Compliance (KPI) Fault × AHU-N - Supply Air Temp C…" at bounding box center [285, 443] width 229 height 37
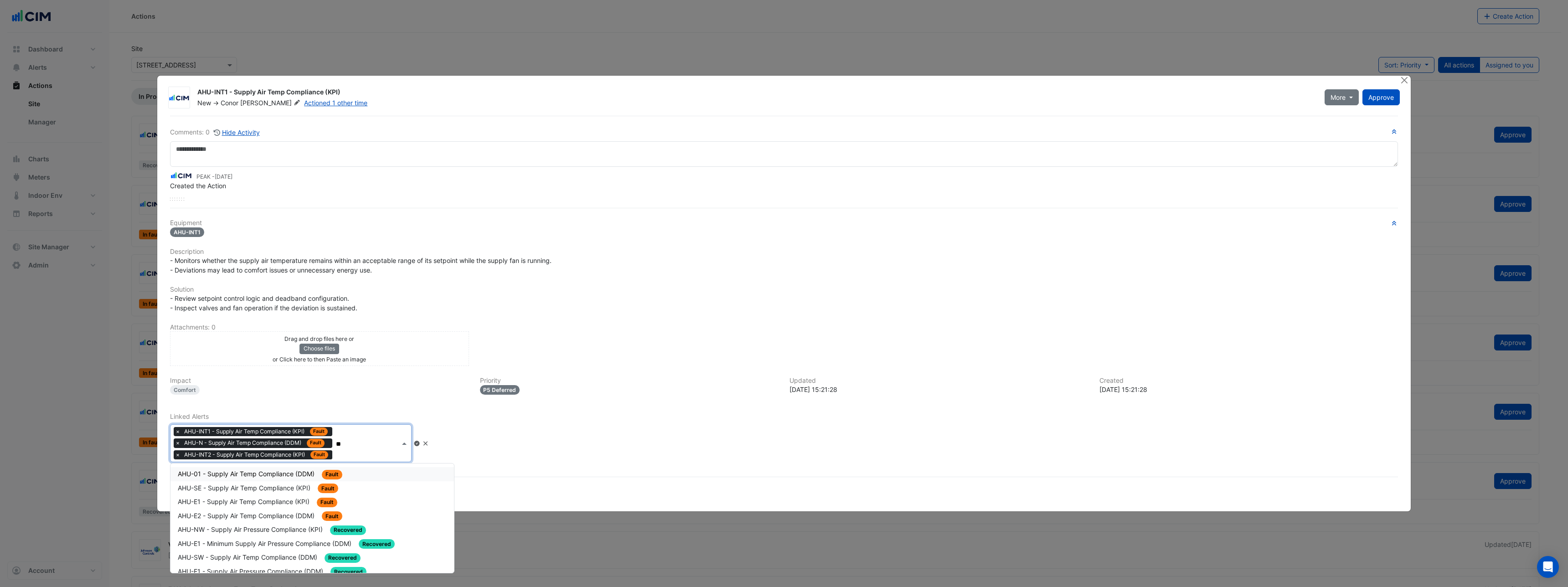
type input "***"
click at [220, 555] on span "AHU-SW - Supply Air Temp Compliance (DDM)" at bounding box center [248, 557] width 141 height 8
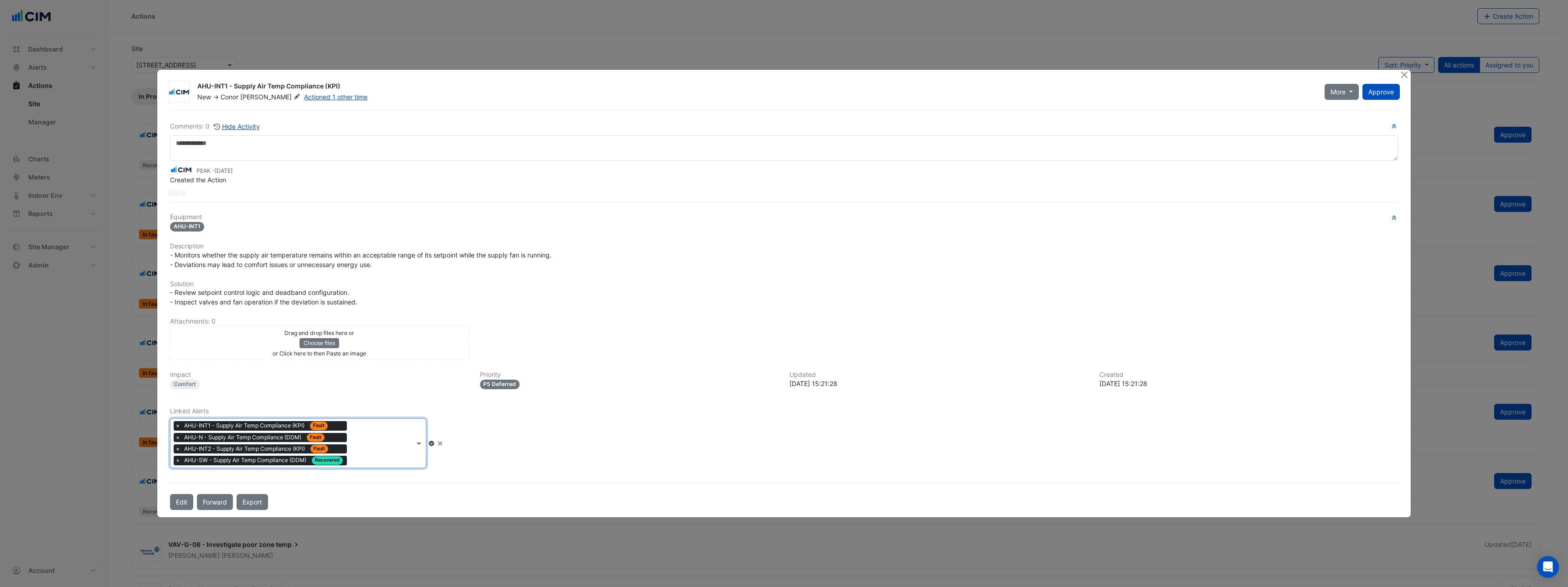
click at [444, 443] on icon at bounding box center [439, 443] width 7 height 5
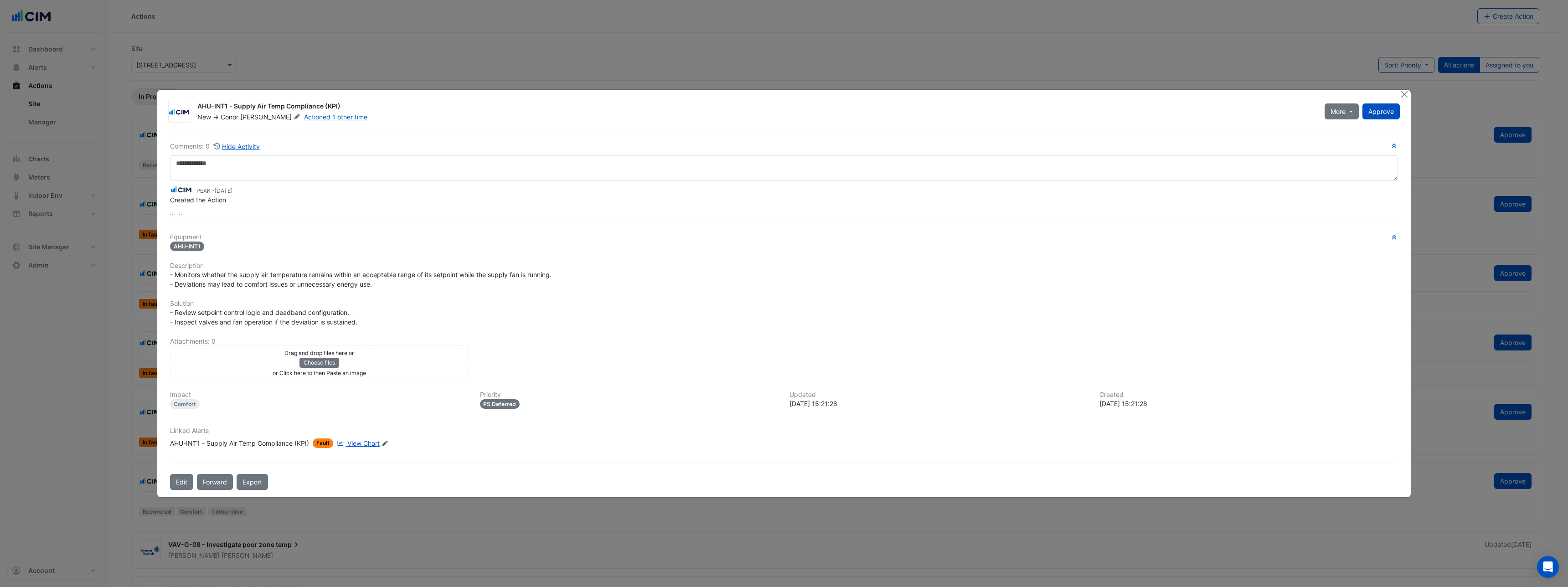
click at [386, 442] on icon "Edit Linked Alerts" at bounding box center [385, 443] width 7 height 5
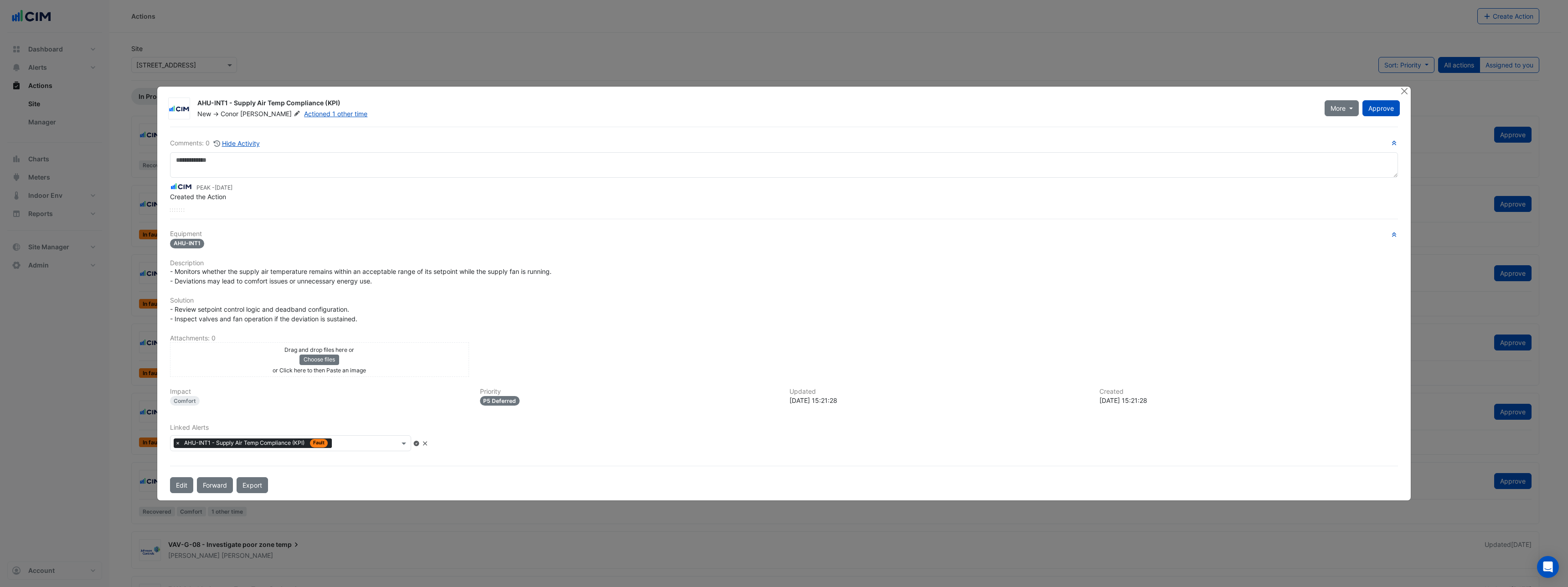
click at [384, 443] on input "text" at bounding box center [367, 444] width 64 height 10
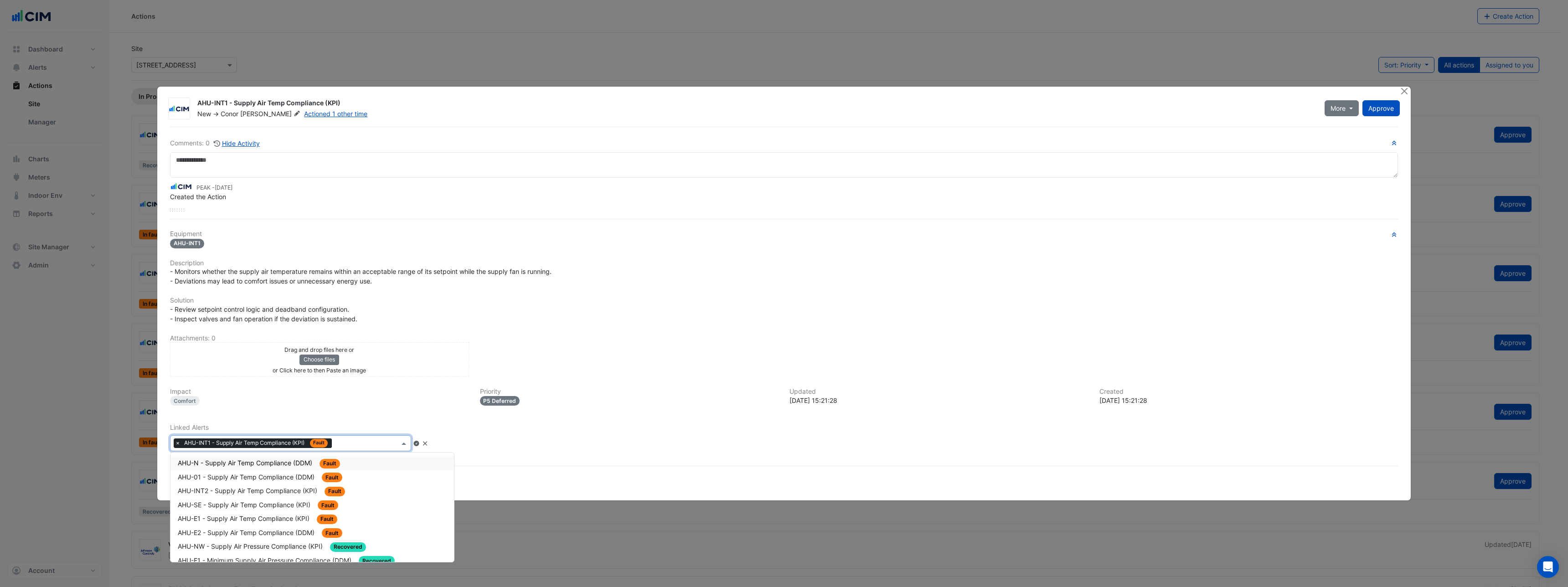
click at [301, 464] on span "AHU-N - Supply Air Temp Compliance (DDM)" at bounding box center [246, 462] width 136 height 8
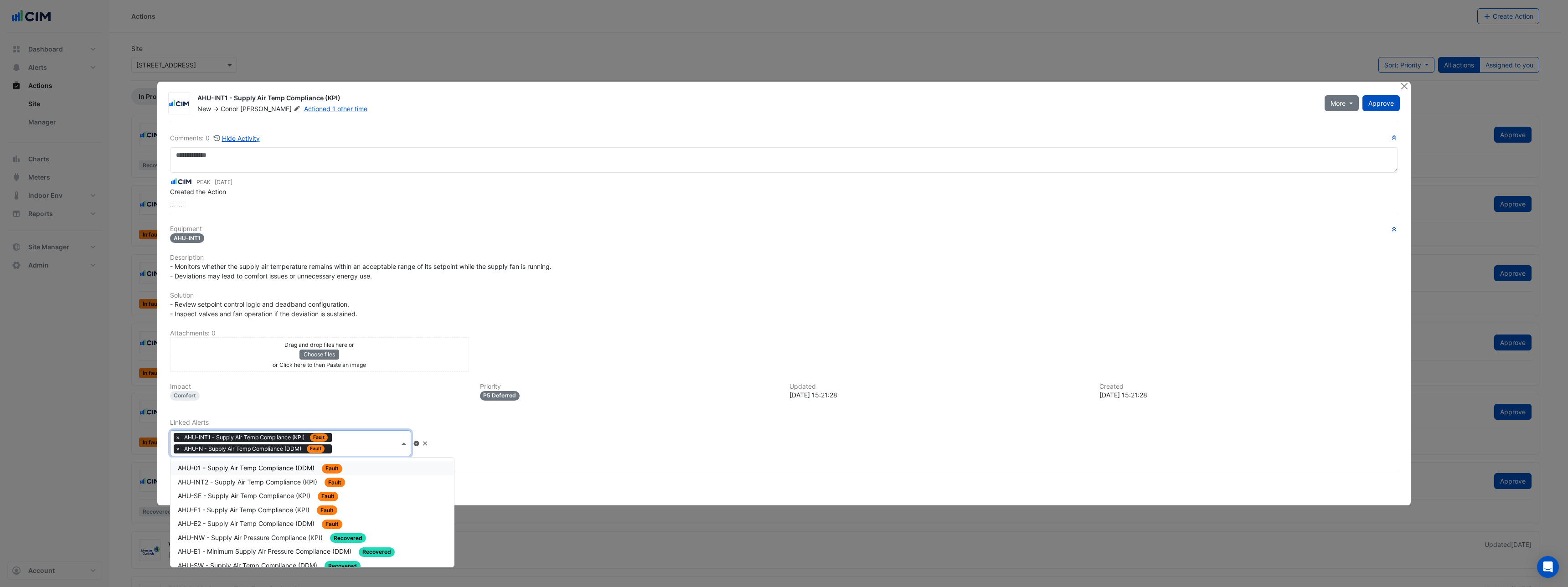
click at [362, 443] on input "text" at bounding box center [367, 444] width 64 height 10
click at [267, 487] on div "AHU-INT2 - Supply Air Temp Compliance (KPI) Fault" at bounding box center [312, 482] width 284 height 14
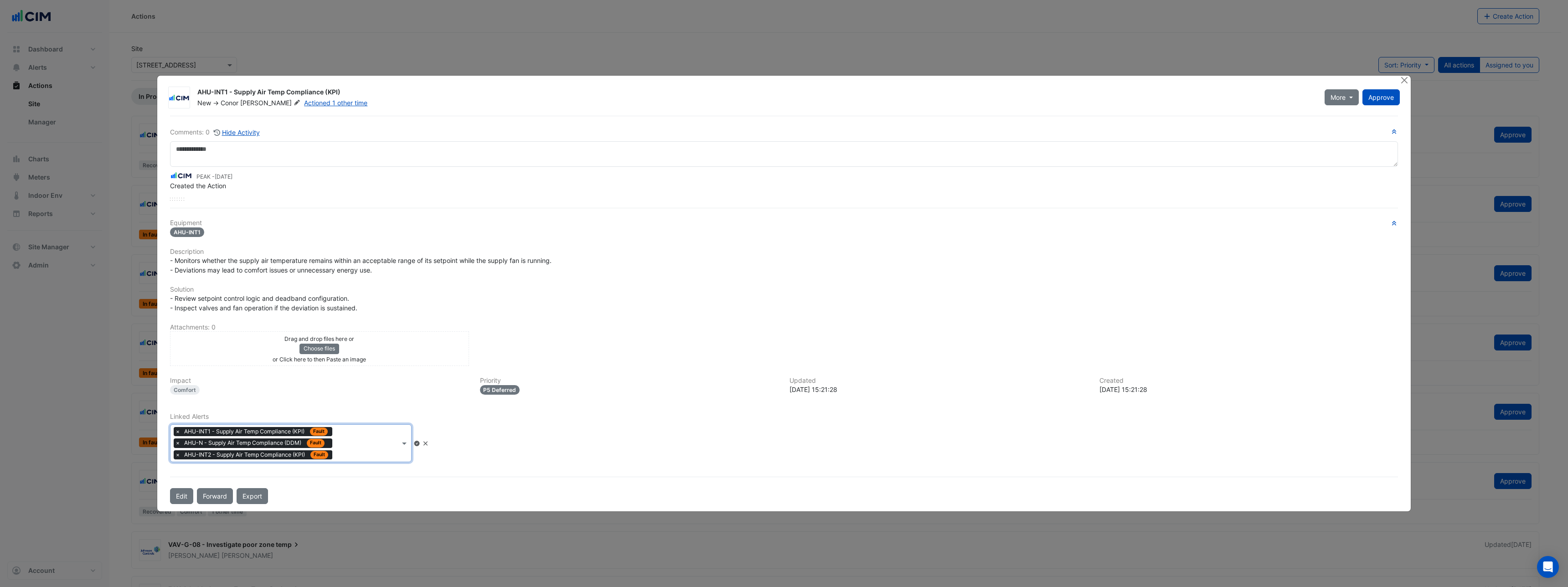
click at [357, 454] on div "× AHU-INT1 - Supply Air Temp Compliance (KPI) Fault × AHU-N - Supply Air Temp C…" at bounding box center [285, 443] width 229 height 37
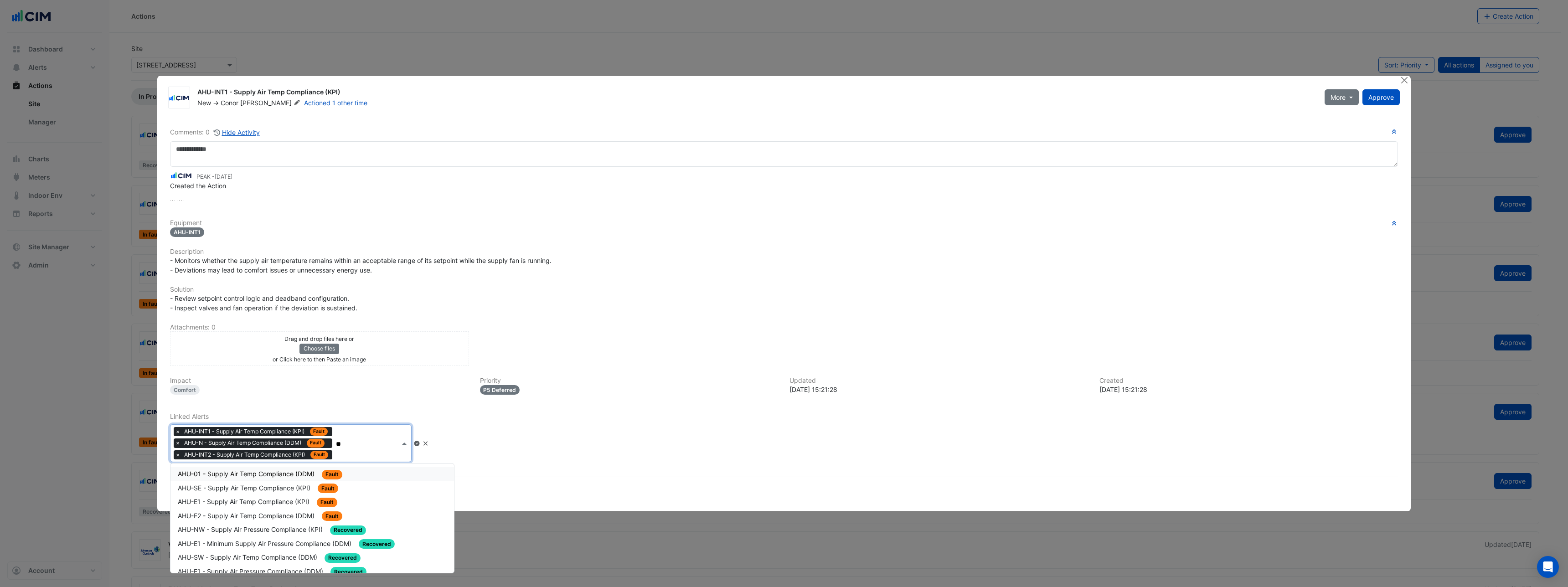
type input "***"
click at [222, 540] on span "AHU-E1 - Minimum Supply Air Pressure Compliance (DDM)" at bounding box center [265, 543] width 175 height 8
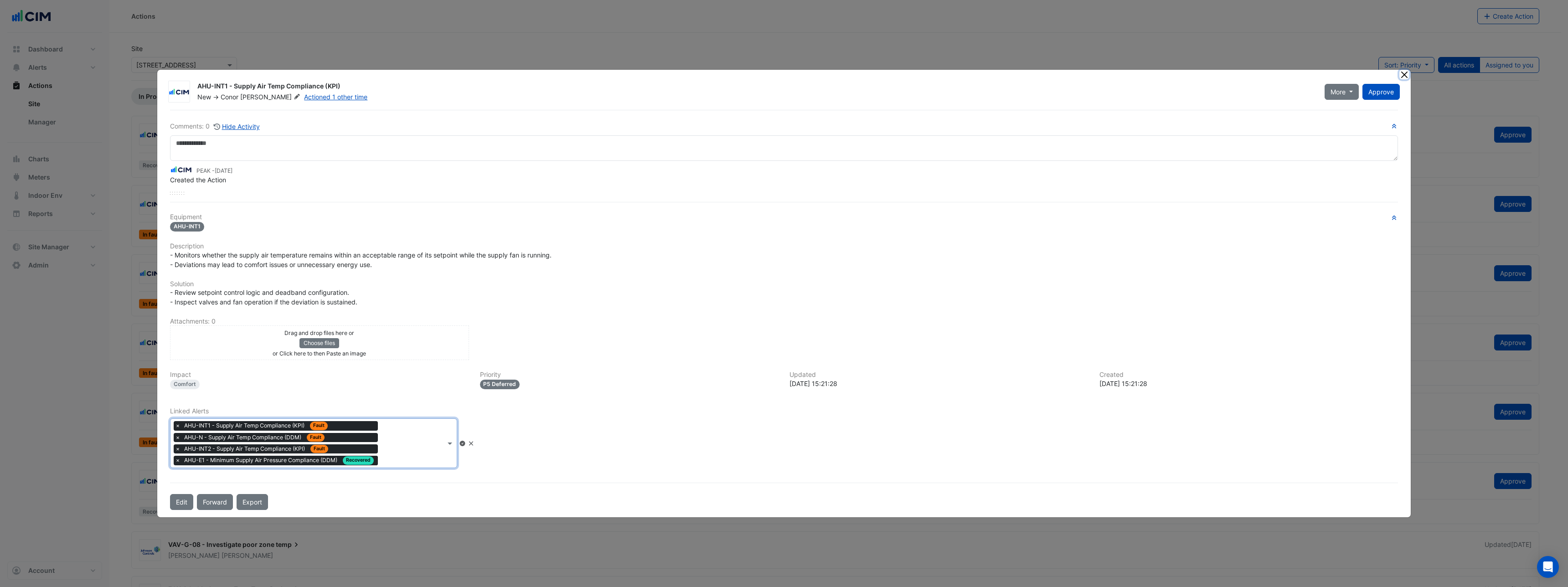
click at [1405, 77] on button "Close" at bounding box center [1404, 75] width 10 height 10
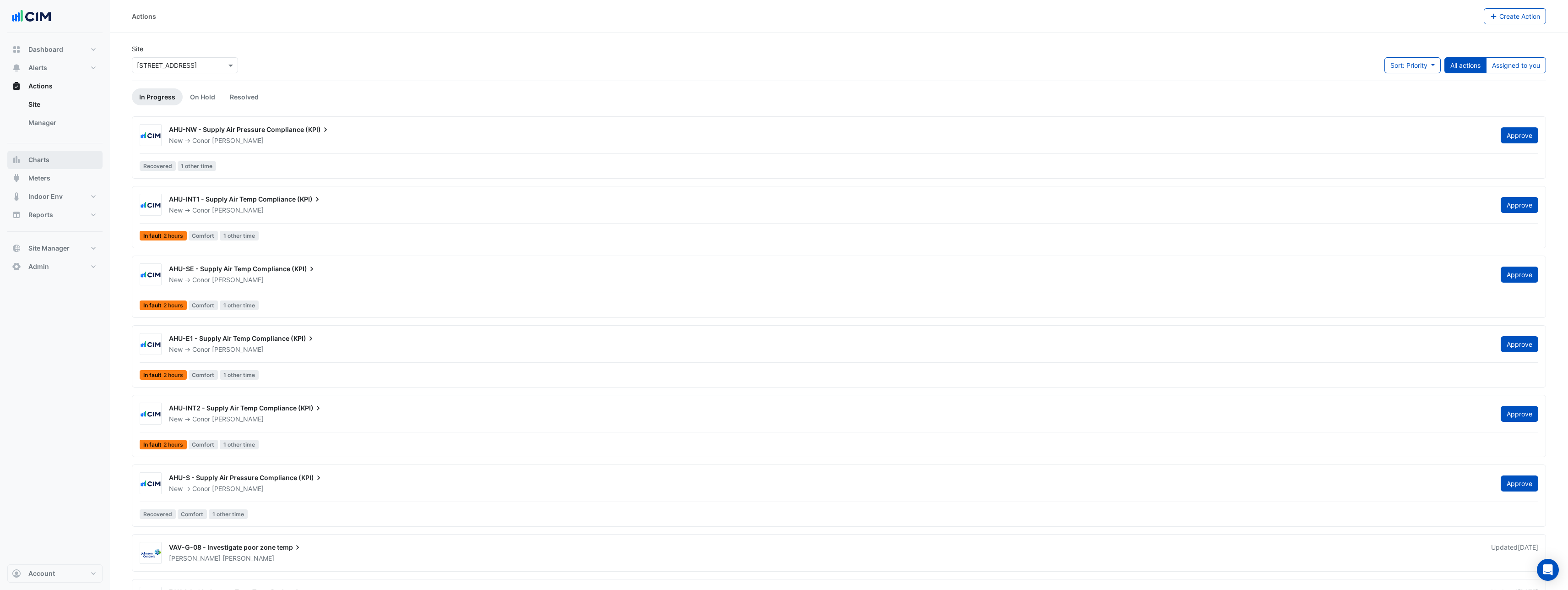
click at [48, 161] on span "Charts" at bounding box center [39, 160] width 21 height 9
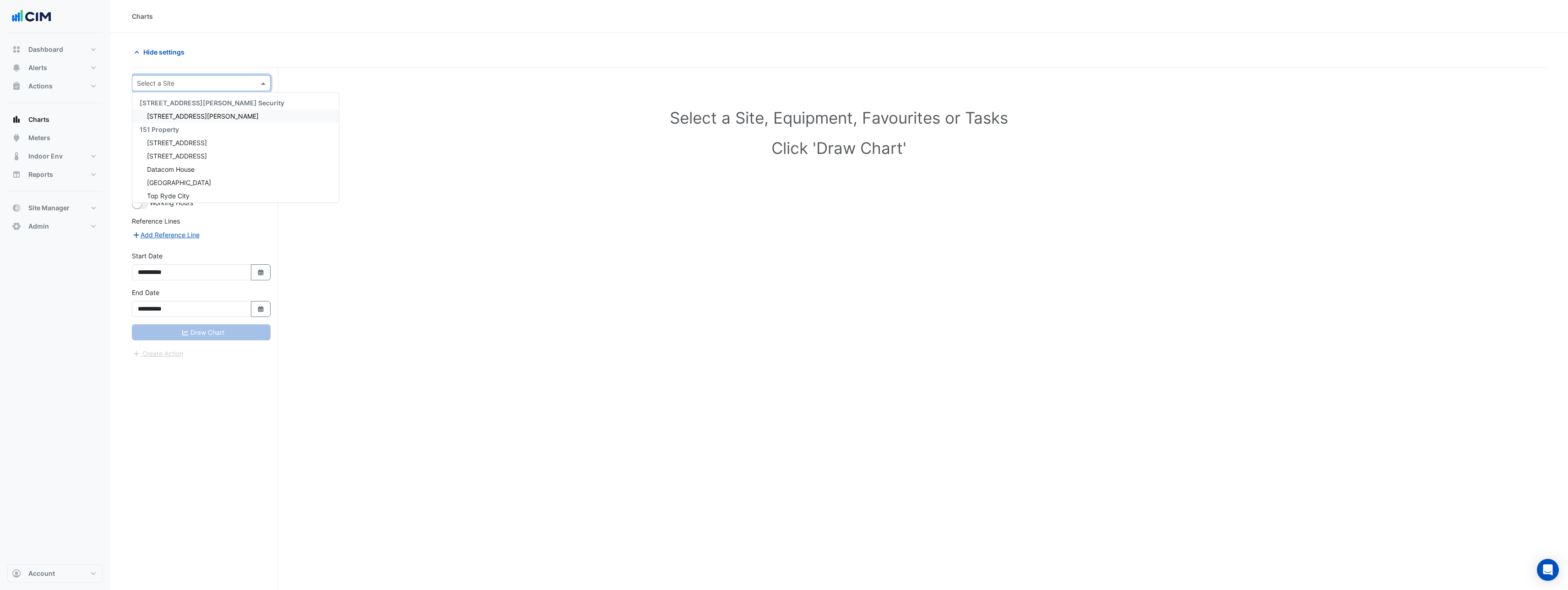
click at [223, 87] on div "Select a Site" at bounding box center [193, 83] width 123 height 10
type input "***"
click at [193, 114] on span "[STREET_ADDRESS]" at bounding box center [177, 116] width 60 height 8
click at [194, 114] on input "text" at bounding box center [192, 111] width 95 height 10
type input "***"
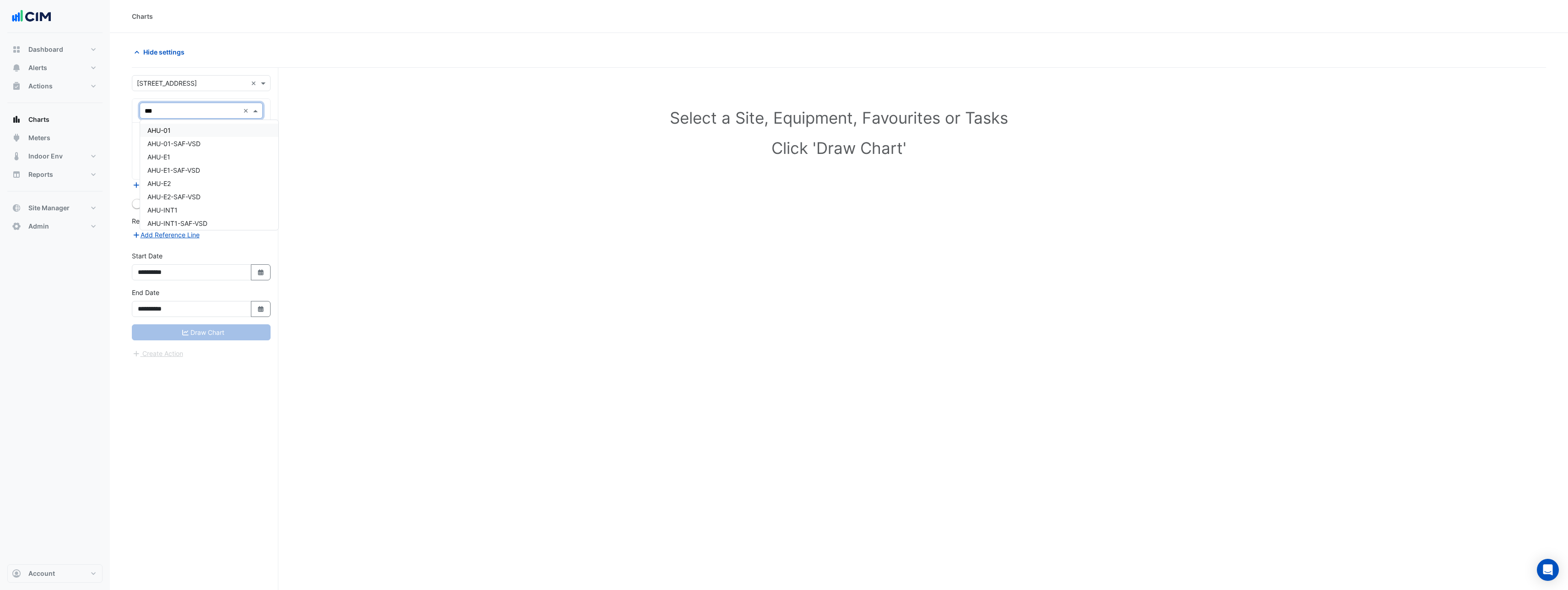
click at [190, 130] on div "AHU-01" at bounding box center [209, 130] width 138 height 13
click at [197, 139] on input "text" at bounding box center [191, 139] width 92 height 10
type input "******"
click at [223, 161] on span "Unit Supply Air Fan Status (MSV) - Roof, AHU-01" at bounding box center [219, 158] width 145 height 8
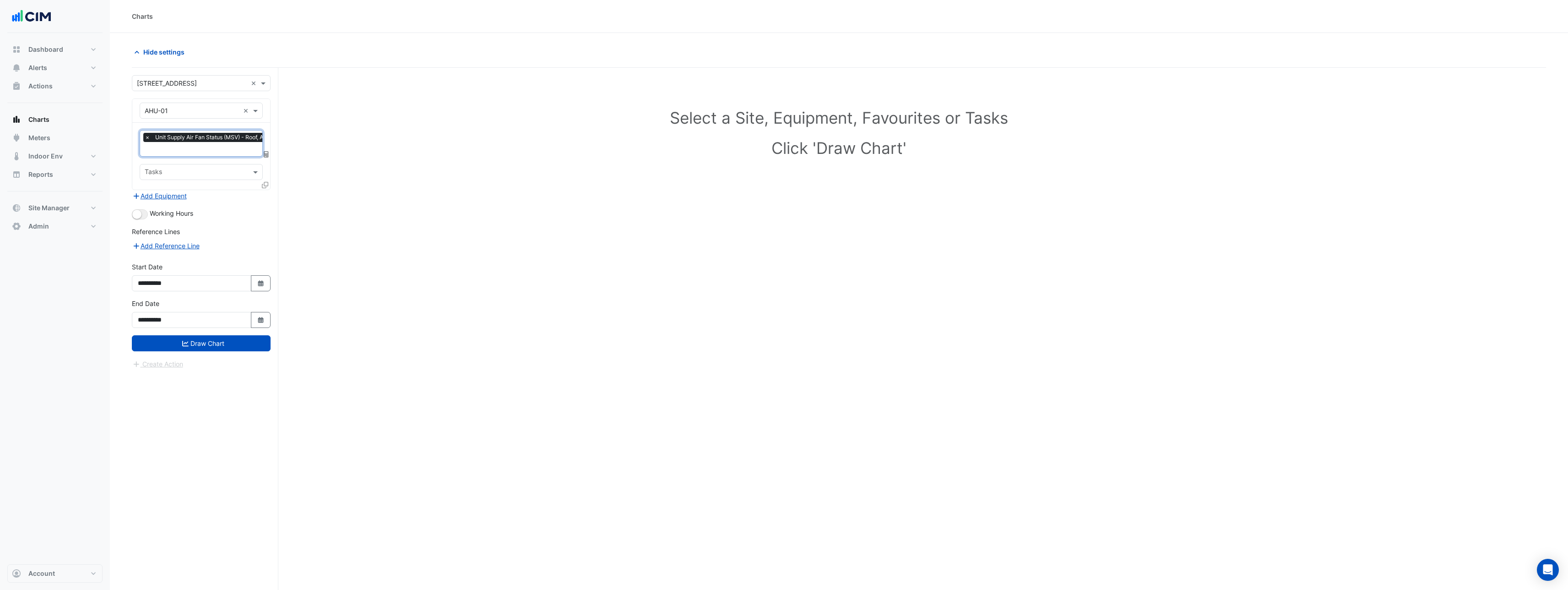
click at [265, 185] on icon at bounding box center [265, 185] width 6 height 6
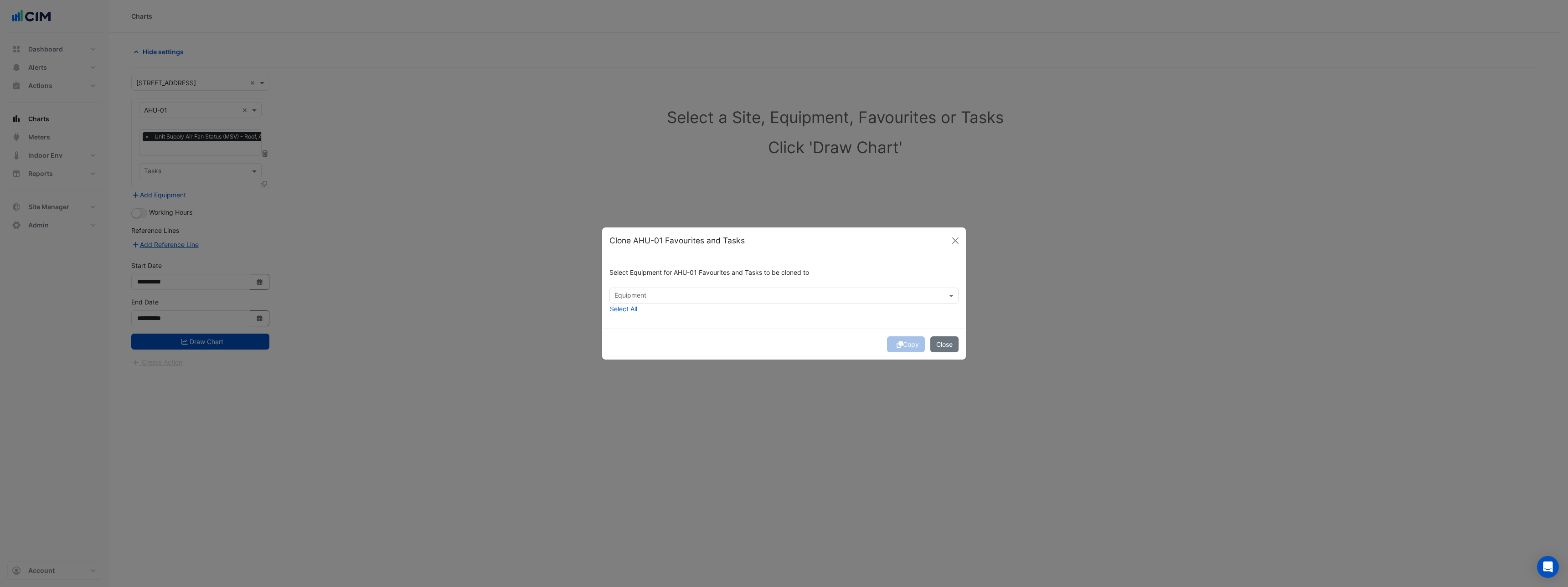
click at [759, 294] on input "text" at bounding box center [779, 296] width 329 height 10
click at [649, 312] on div "AHU-E1" at bounding box center [632, 315] width 45 height 13
click at [645, 327] on div "AHU-E2" at bounding box center [632, 328] width 45 height 13
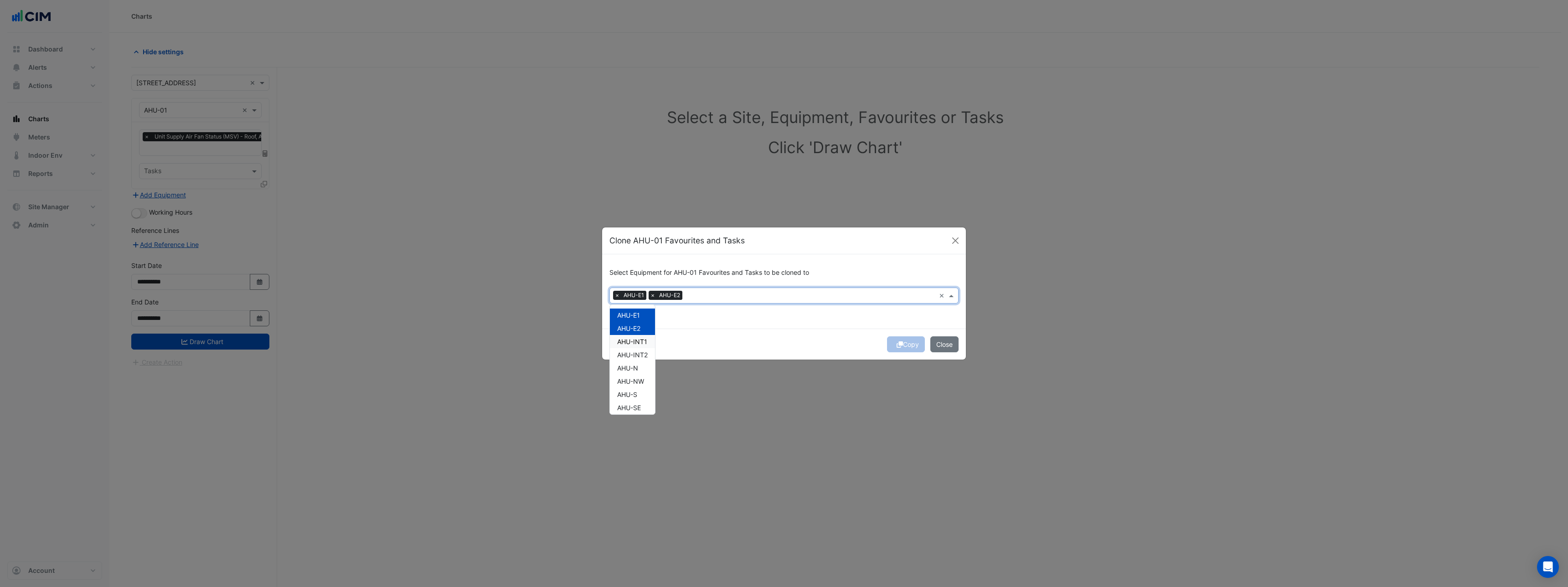
click at [642, 342] on span "AHU-INT1" at bounding box center [632, 341] width 30 height 8
click at [640, 353] on span "AHU-INT2" at bounding box center [632, 355] width 30 height 8
click at [637, 366] on span "AHU-N" at bounding box center [628, 367] width 21 height 8
click at [746, 344] on div "Copy Close" at bounding box center [784, 344] width 364 height 31
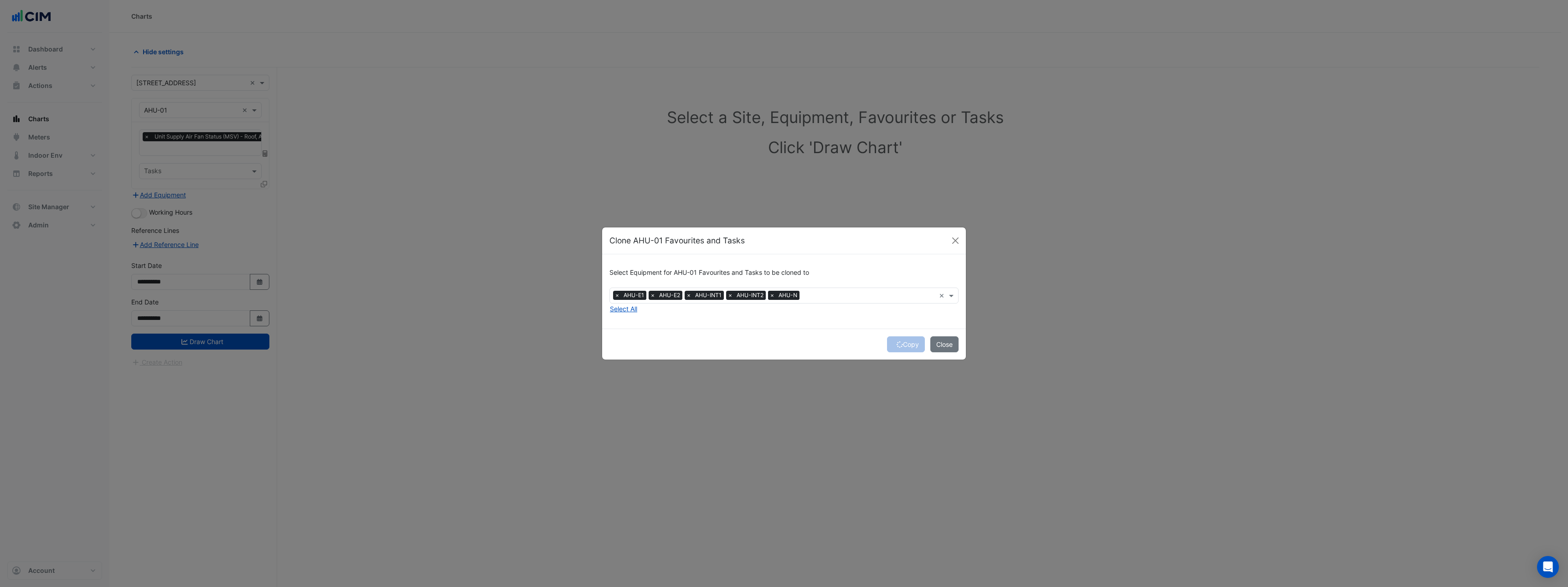
click at [772, 294] on span "×" at bounding box center [772, 295] width 8 height 9
click at [653, 295] on span "×" at bounding box center [653, 295] width 8 height 9
click at [616, 294] on span "×" at bounding box center [617, 295] width 8 height 9
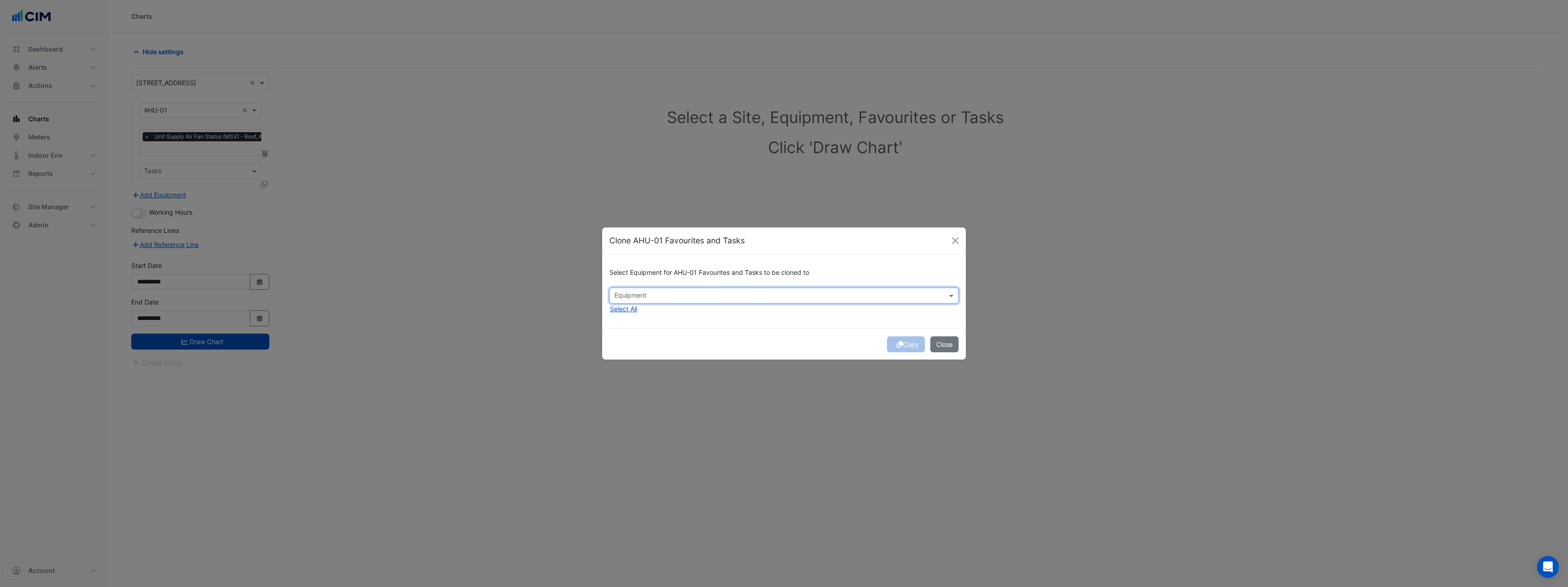
click at [690, 298] on input "text" at bounding box center [779, 296] width 329 height 10
click at [645, 313] on div "AHU-E1" at bounding box center [632, 315] width 45 height 13
click at [640, 328] on span "AHU-E2" at bounding box center [629, 328] width 23 height 8
click at [640, 346] on div "AHU-INT1" at bounding box center [632, 341] width 45 height 13
click at [640, 359] on div "AHU-INT2" at bounding box center [632, 355] width 45 height 13
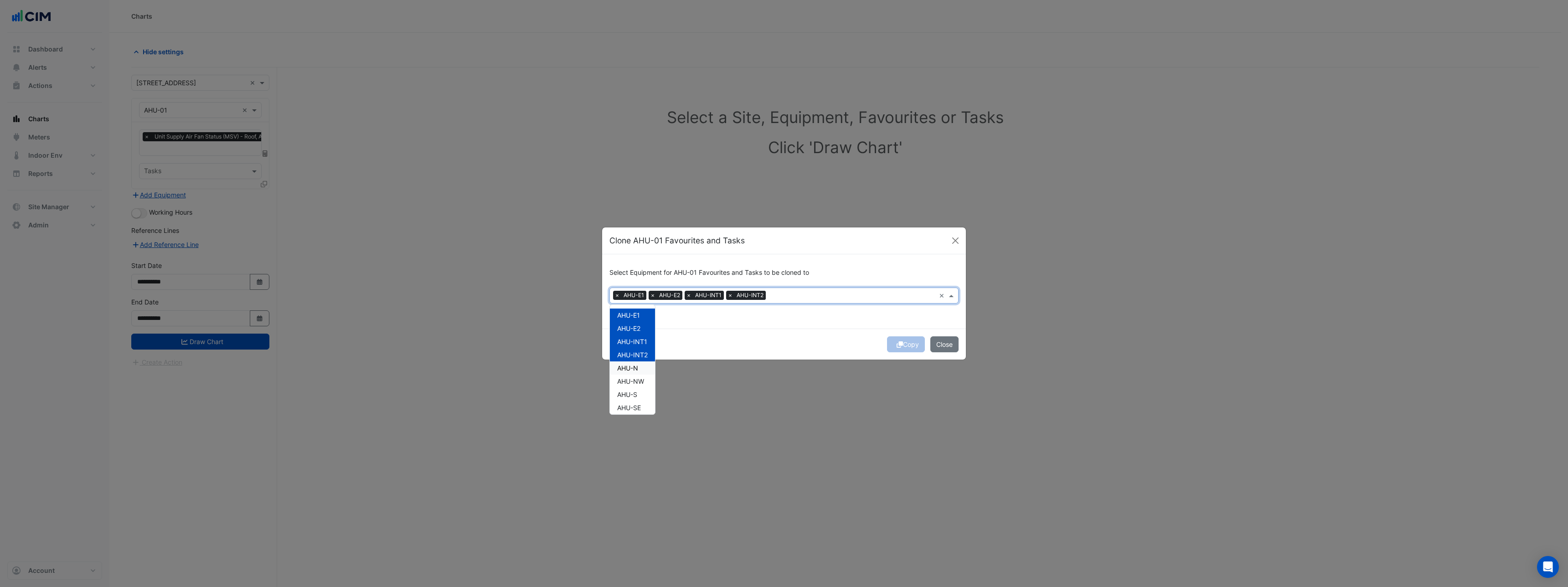
click at [639, 373] on div "AHU-N" at bounding box center [632, 368] width 45 height 13
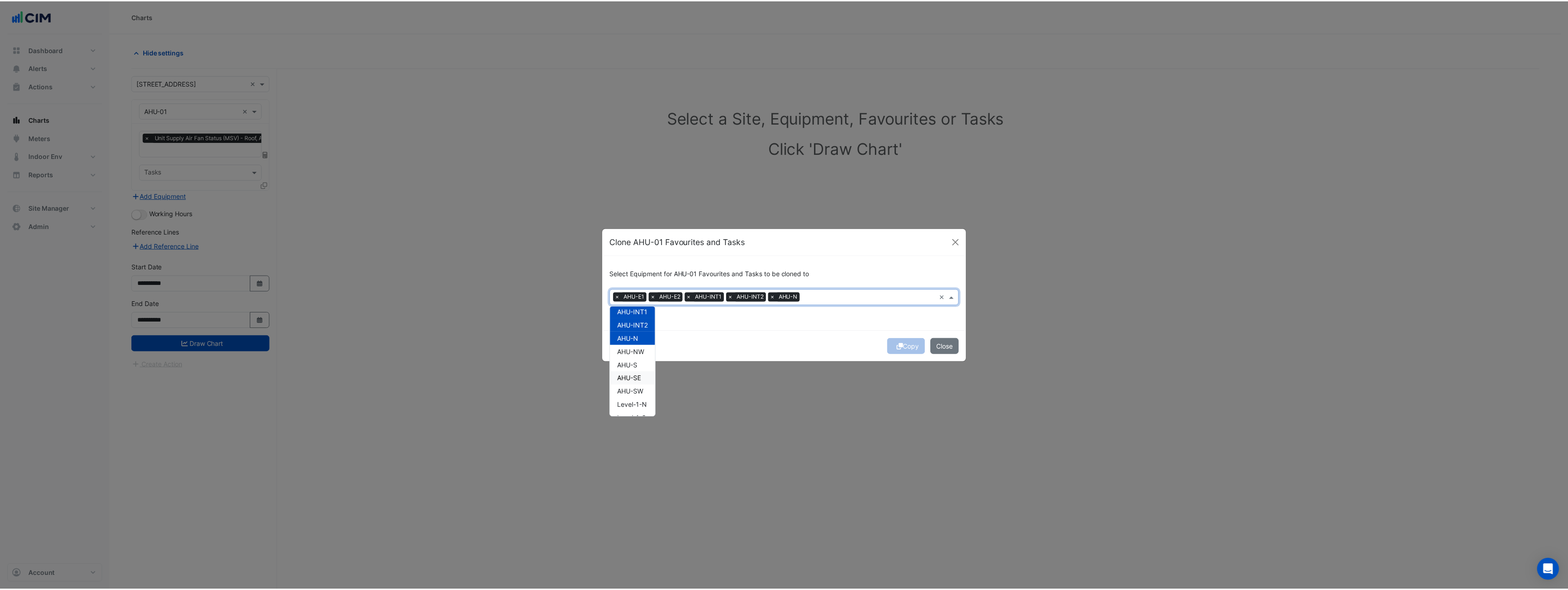
scroll to position [34, 0]
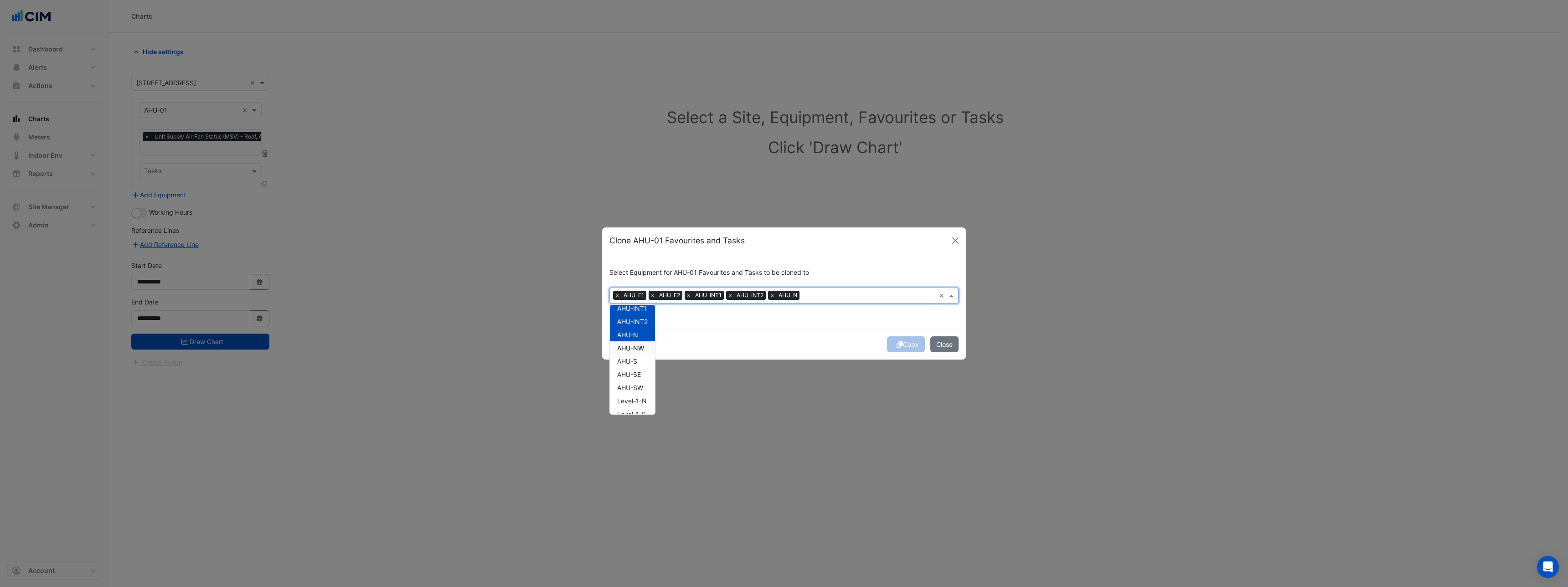
click at [639, 350] on span "AHU-NW" at bounding box center [631, 347] width 27 height 8
click at [637, 360] on span "AHU-S" at bounding box center [627, 361] width 20 height 8
click at [513, 220] on ngb-modal-window "Clone AHU-01 Favourites and Tasks Select Equipment for AHU-01 Favourites and Ta…" at bounding box center [784, 293] width 1568 height 587
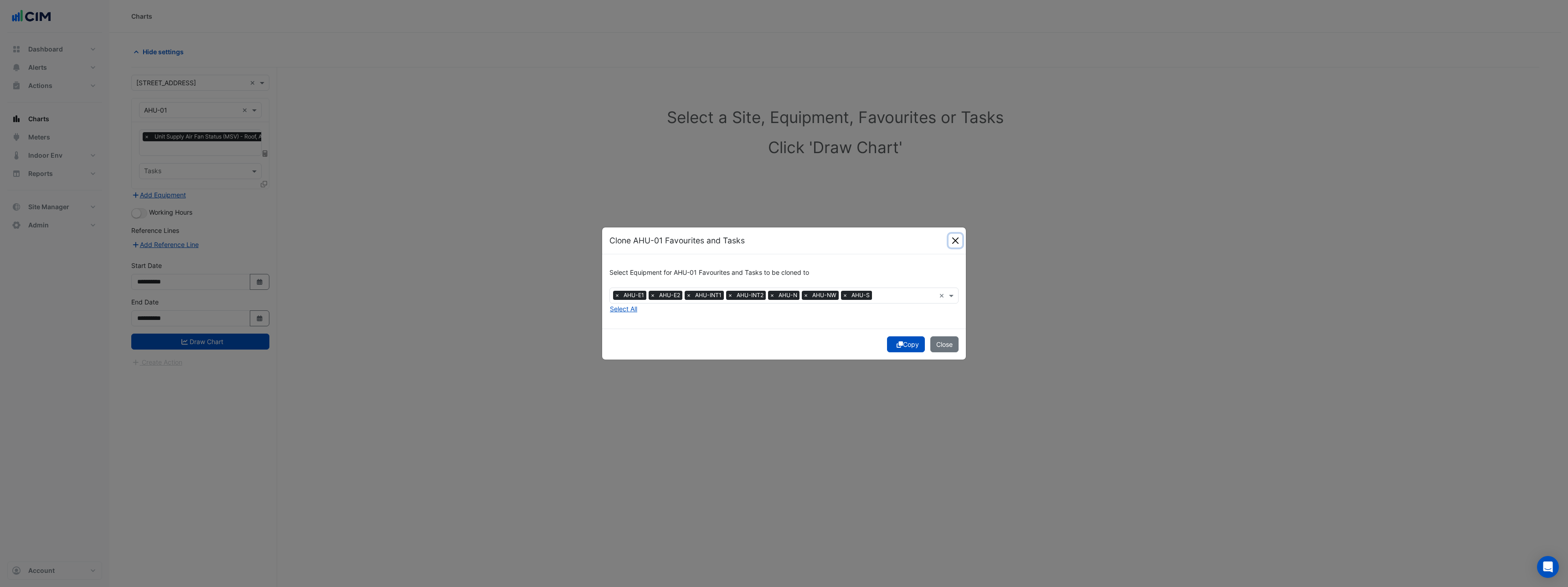
click at [954, 243] on button "Close" at bounding box center [955, 240] width 13 height 13
